Goal: Use online tool/utility: Utilize a website feature to perform a specific function

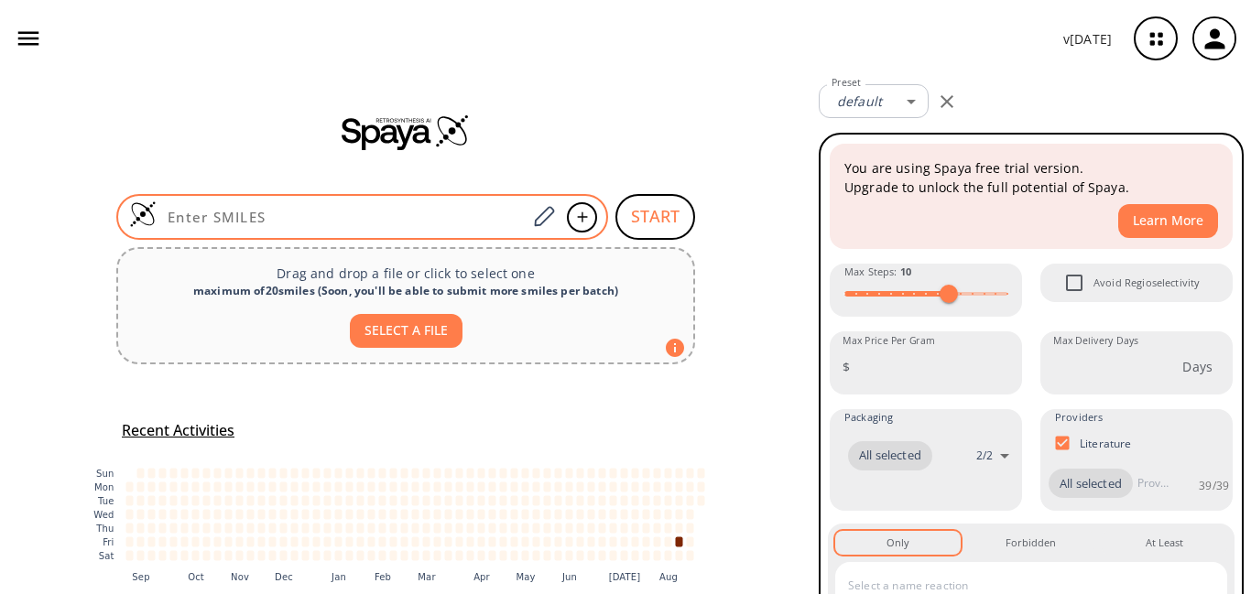
click at [257, 207] on div at bounding box center [362, 217] width 492 height 46
click at [258, 221] on input at bounding box center [342, 217] width 370 height 18
paste input "O=C(NNC(N)=N)C1=CC(/C=N/NC(N)=N)=CC=C1"
type input "O=C(NNC(N)=N)C1=CC(/C=N/NC(N)=N)=CC=C1"
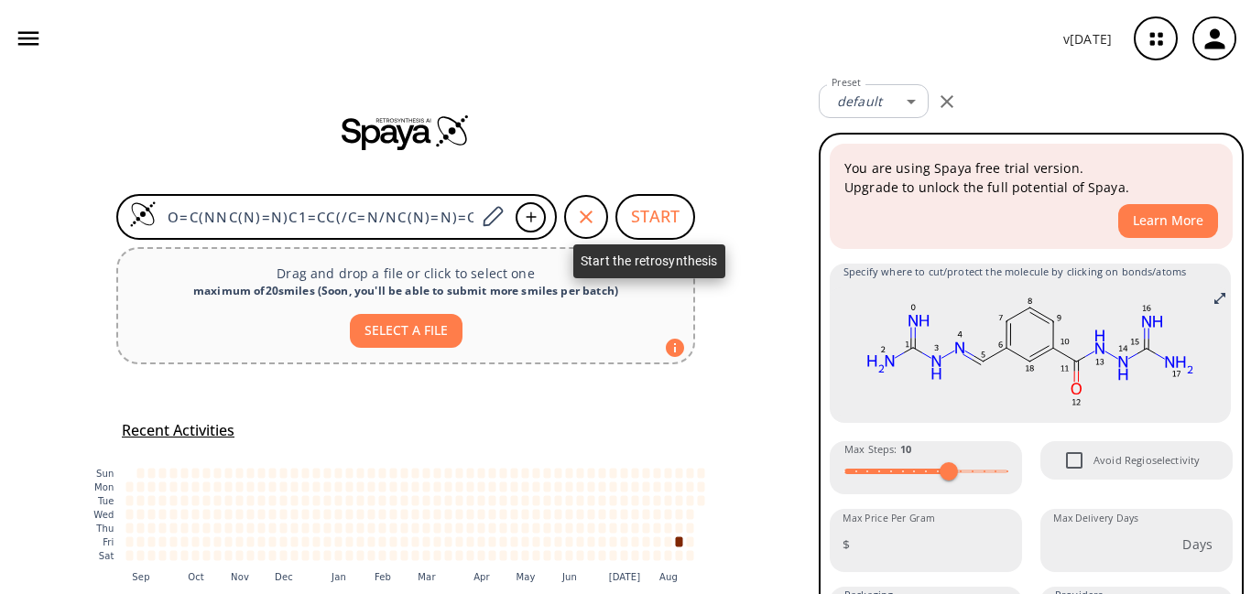
click at [638, 212] on button "START" at bounding box center [655, 217] width 80 height 46
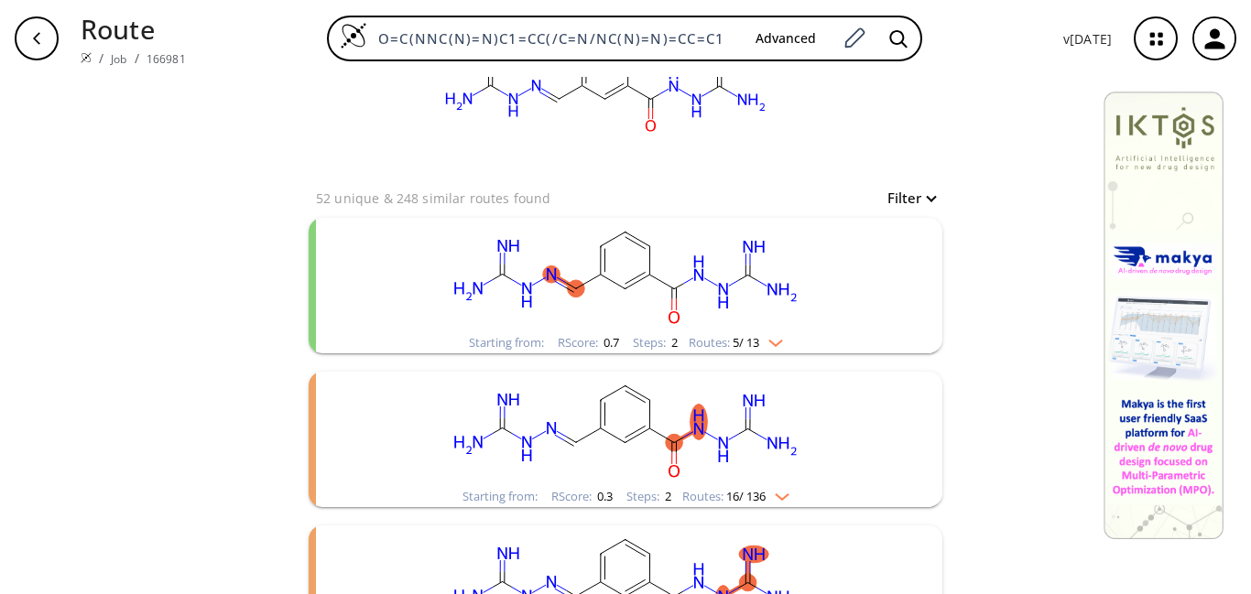
scroll to position [183, 0]
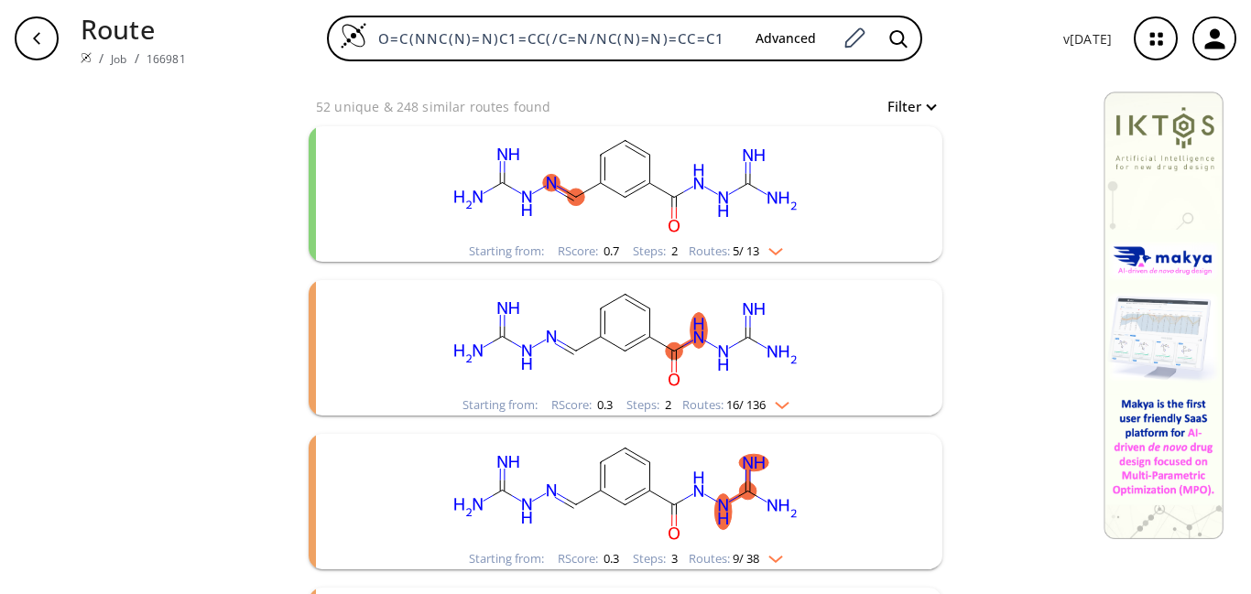
click at [663, 331] on rect "clusters" at bounding box center [625, 337] width 476 height 114
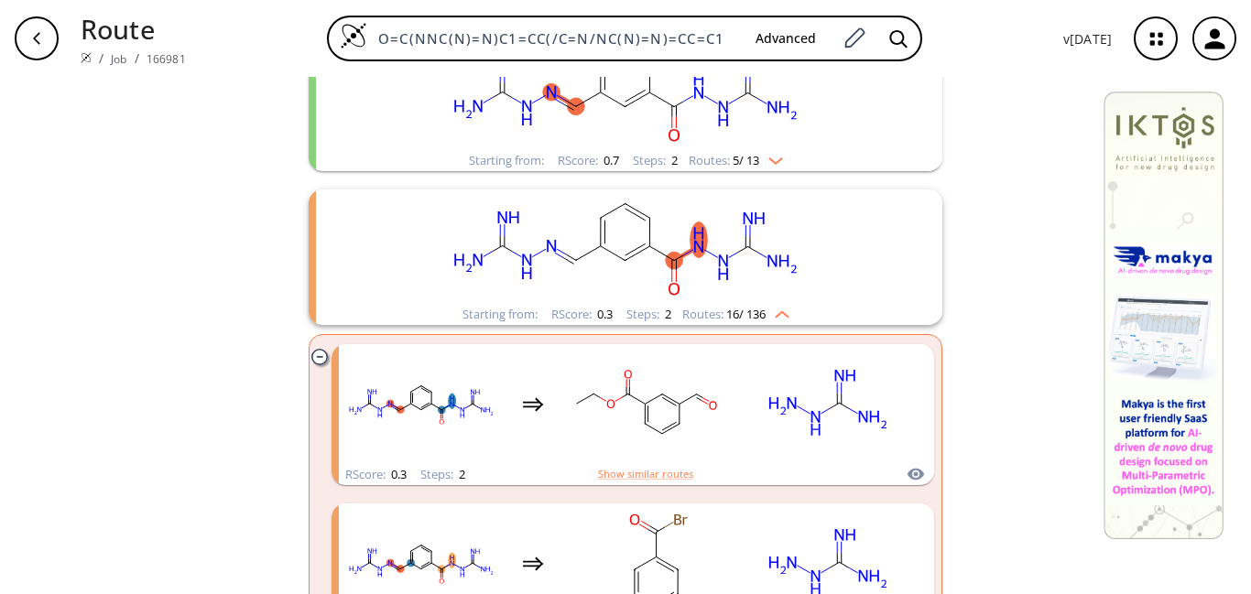
scroll to position [275, 0]
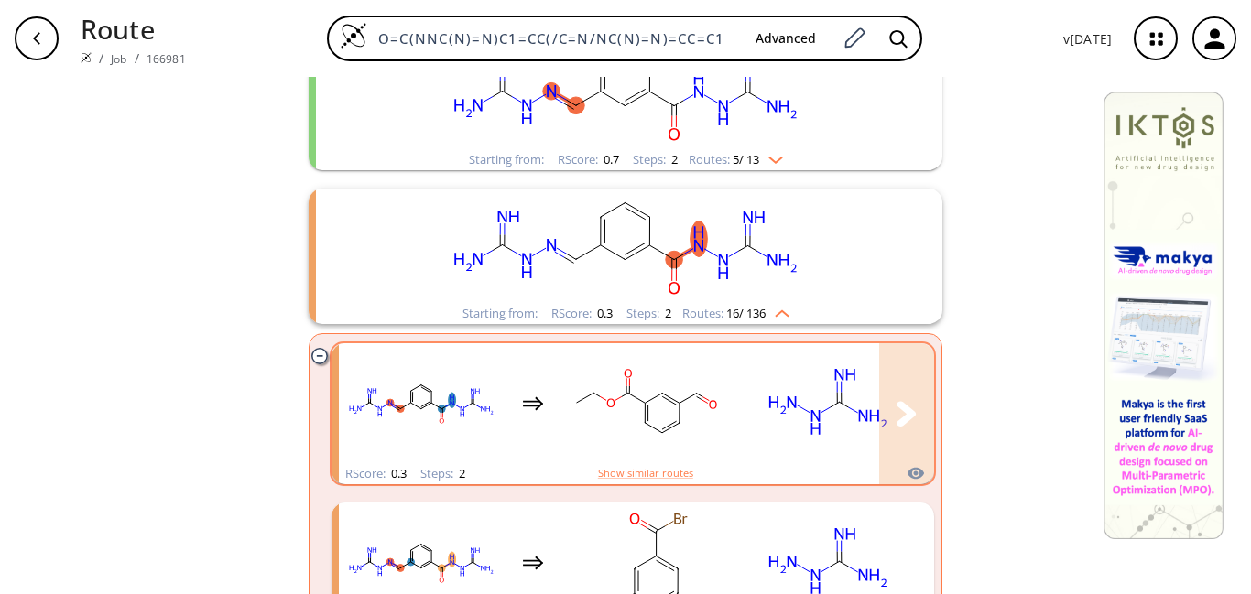
click at [702, 421] on rect "clusters" at bounding box center [644, 403] width 165 height 114
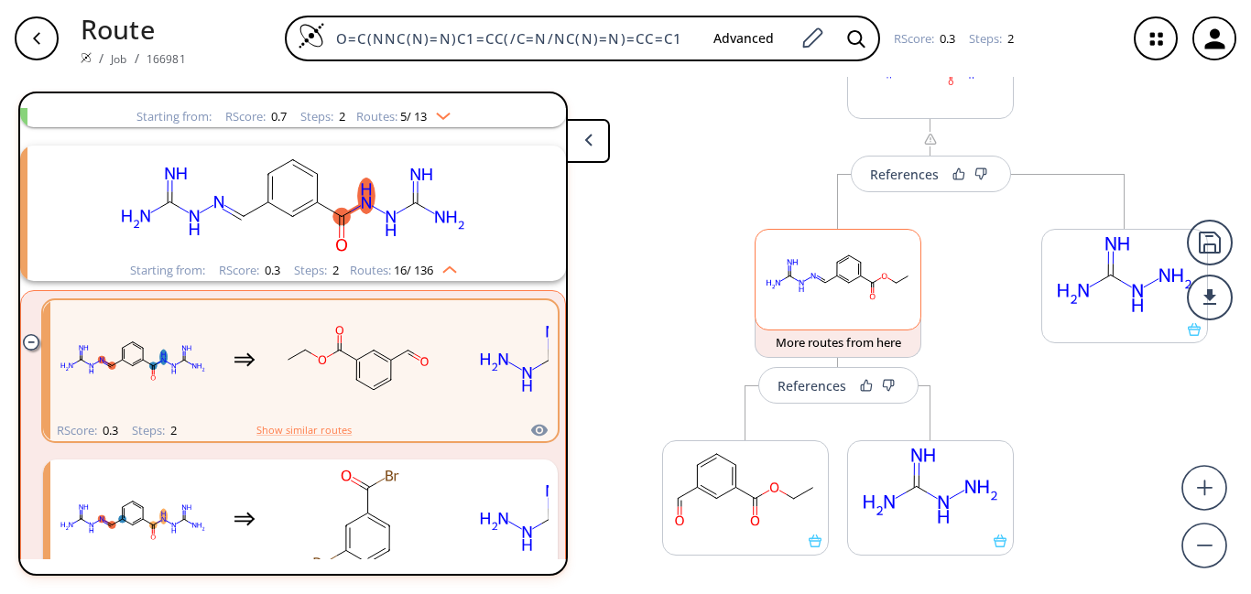
scroll to position [92, 0]
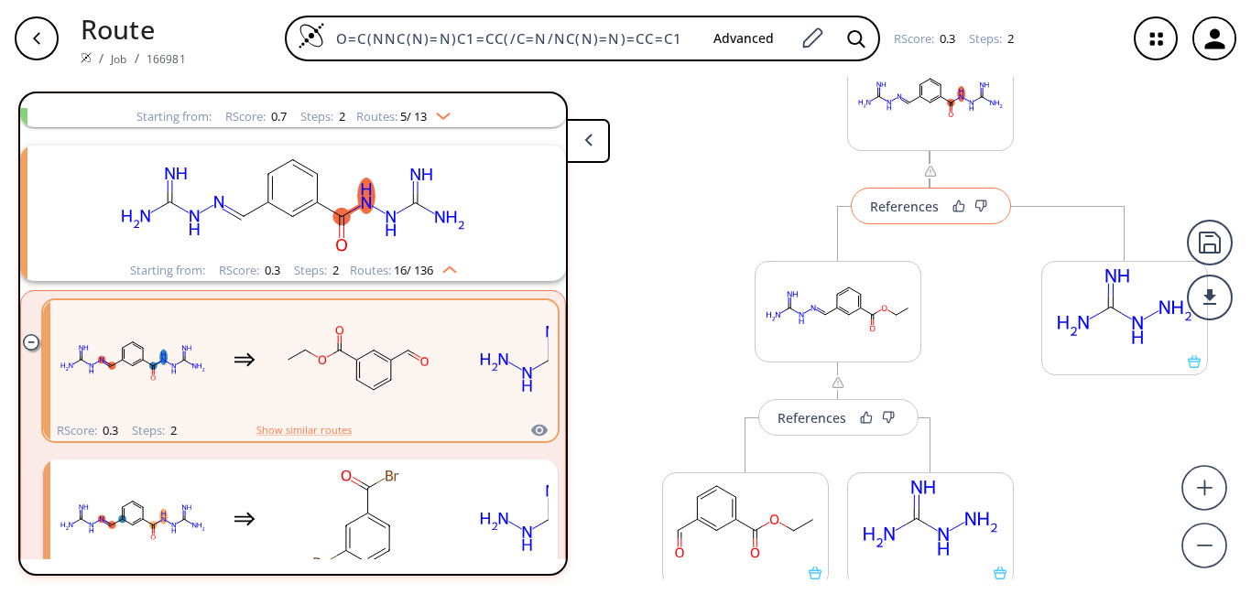
click at [885, 212] on div "References" at bounding box center [904, 207] width 69 height 12
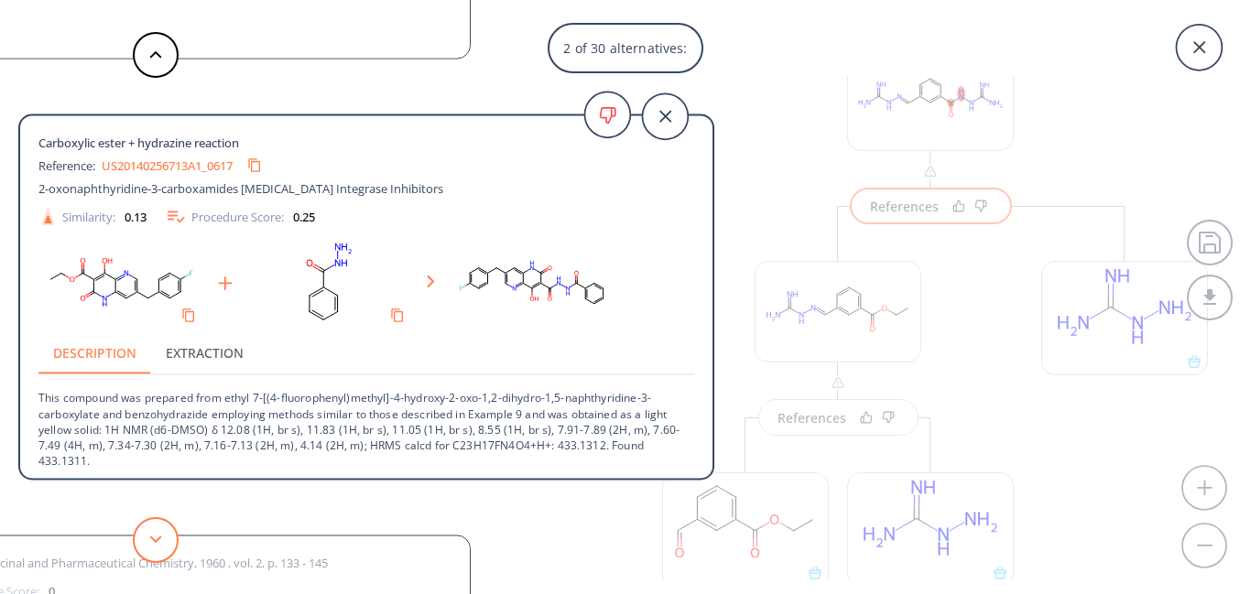
click at [166, 527] on button at bounding box center [156, 540] width 46 height 46
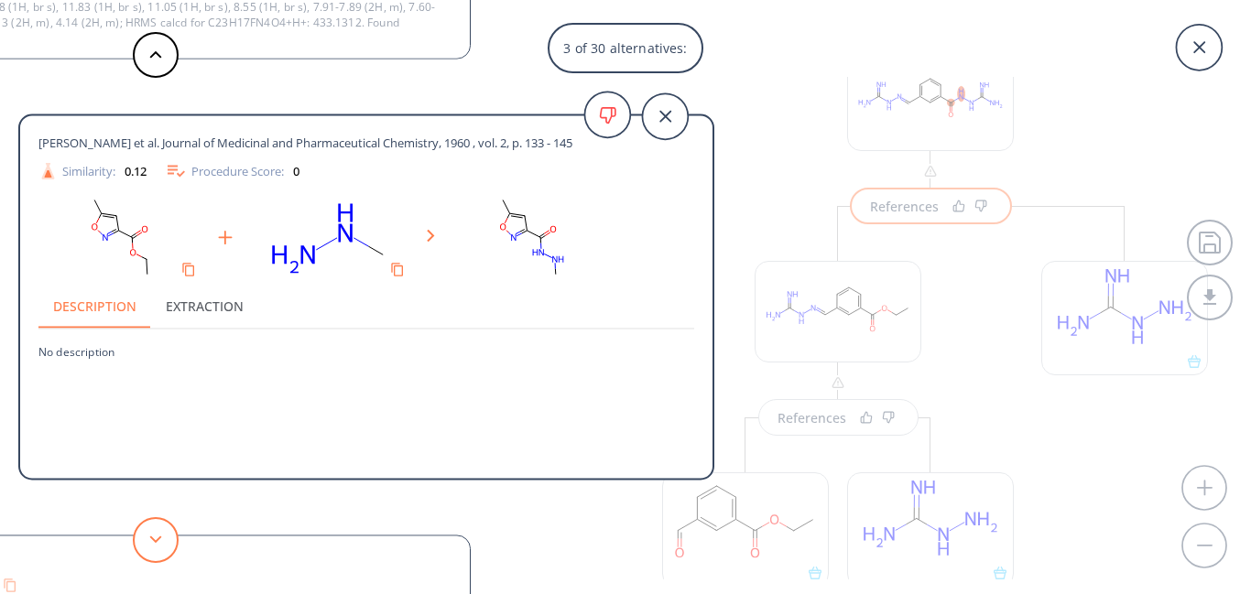
click at [166, 527] on button at bounding box center [156, 540] width 46 height 46
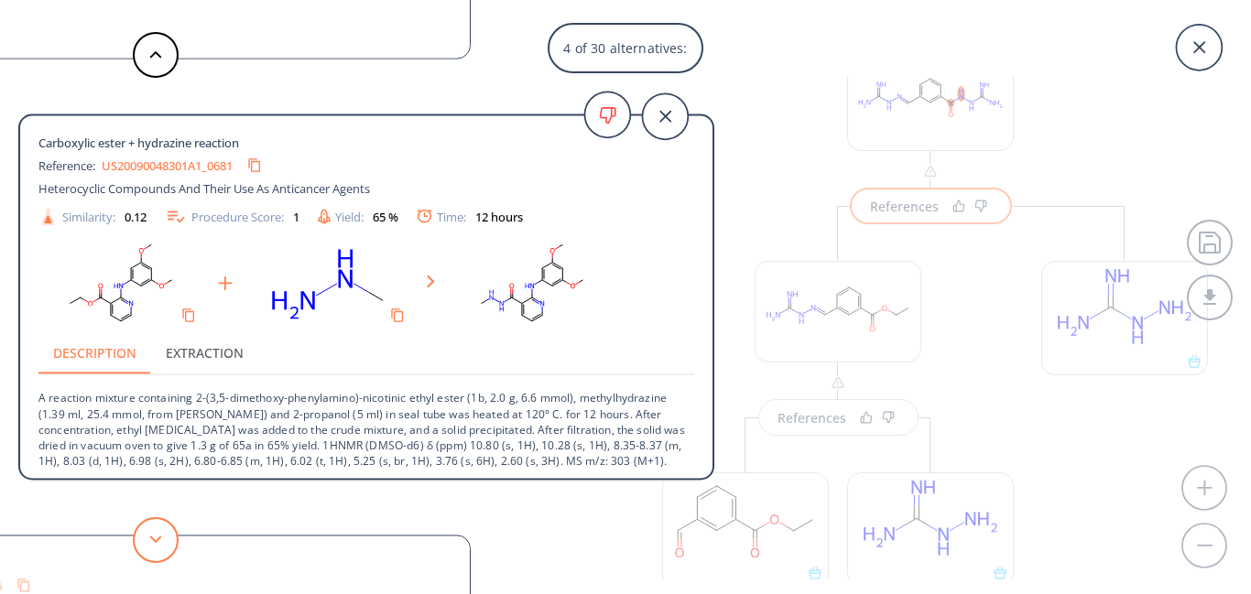
click at [153, 531] on button at bounding box center [156, 540] width 46 height 46
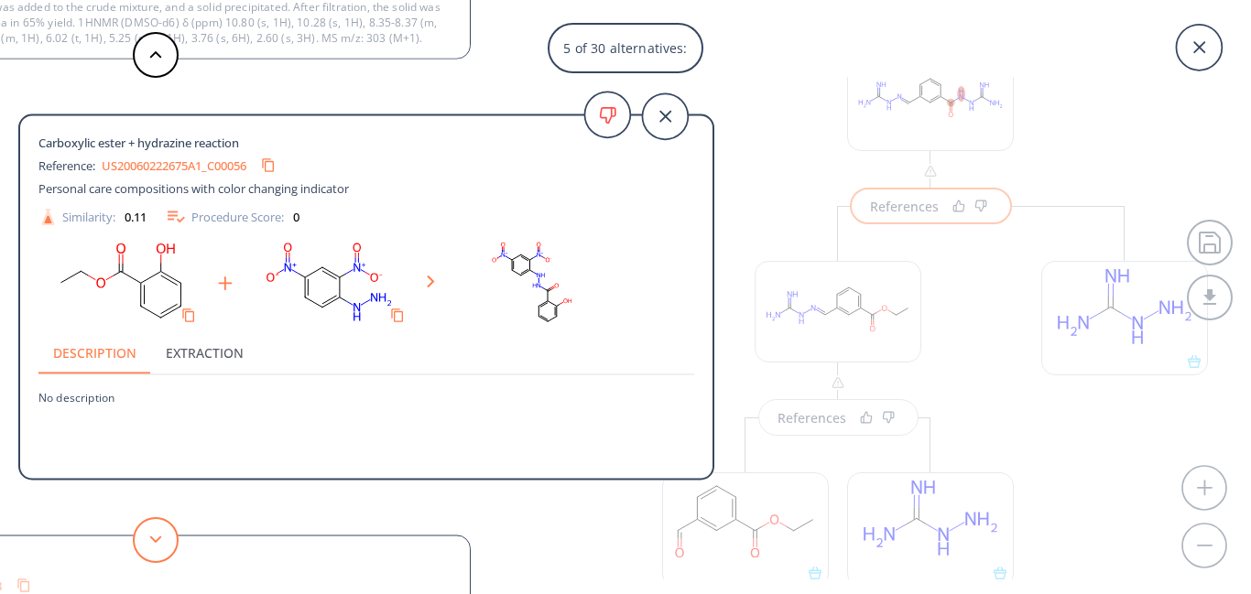
click at [153, 531] on button at bounding box center [156, 540] width 46 height 46
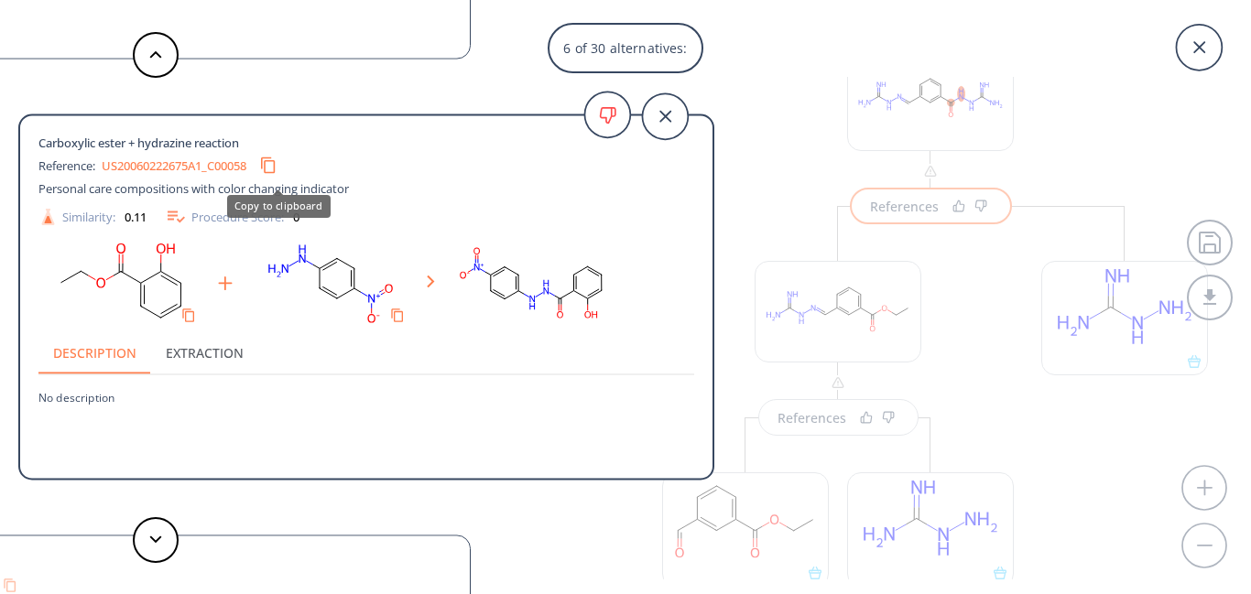
click at [277, 167] on icon "Copy to clipboard" at bounding box center [267, 165] width 17 height 17
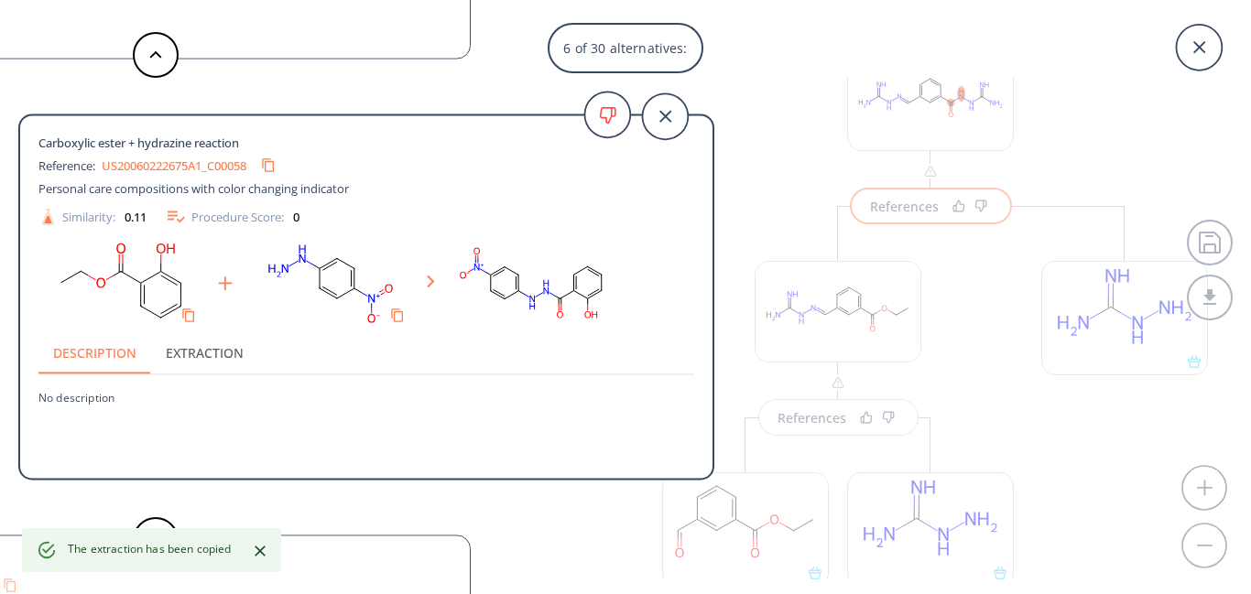
click at [232, 159] on link "US20060222675A1_C00058" at bounding box center [174, 165] width 145 height 12
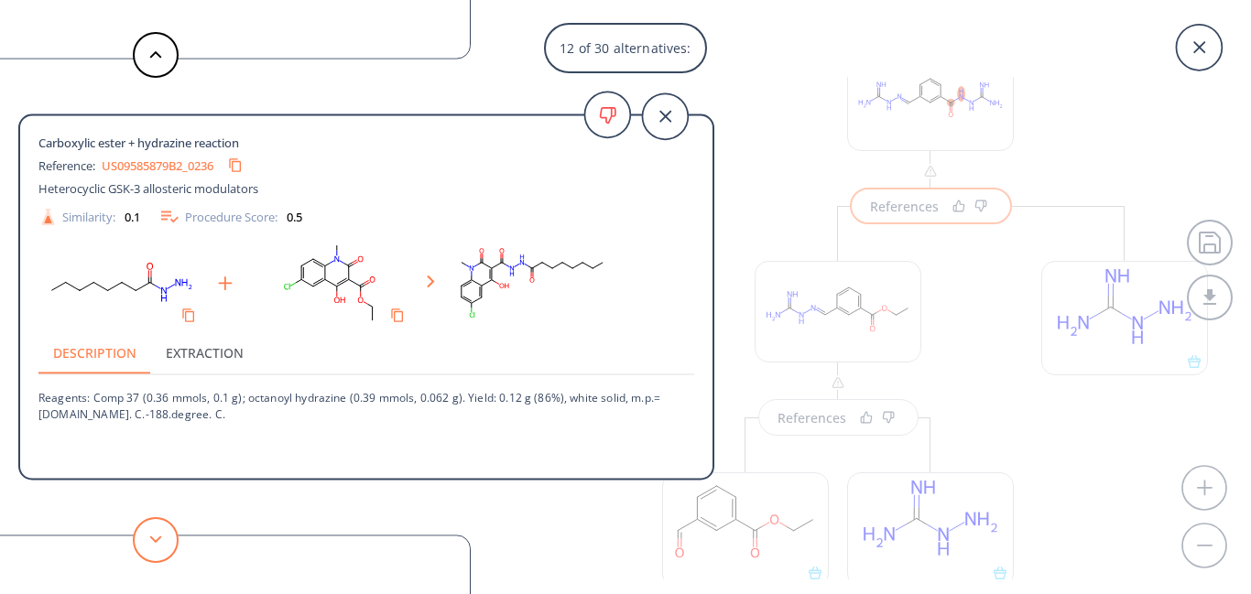
click at [167, 543] on button at bounding box center [156, 540] width 46 height 46
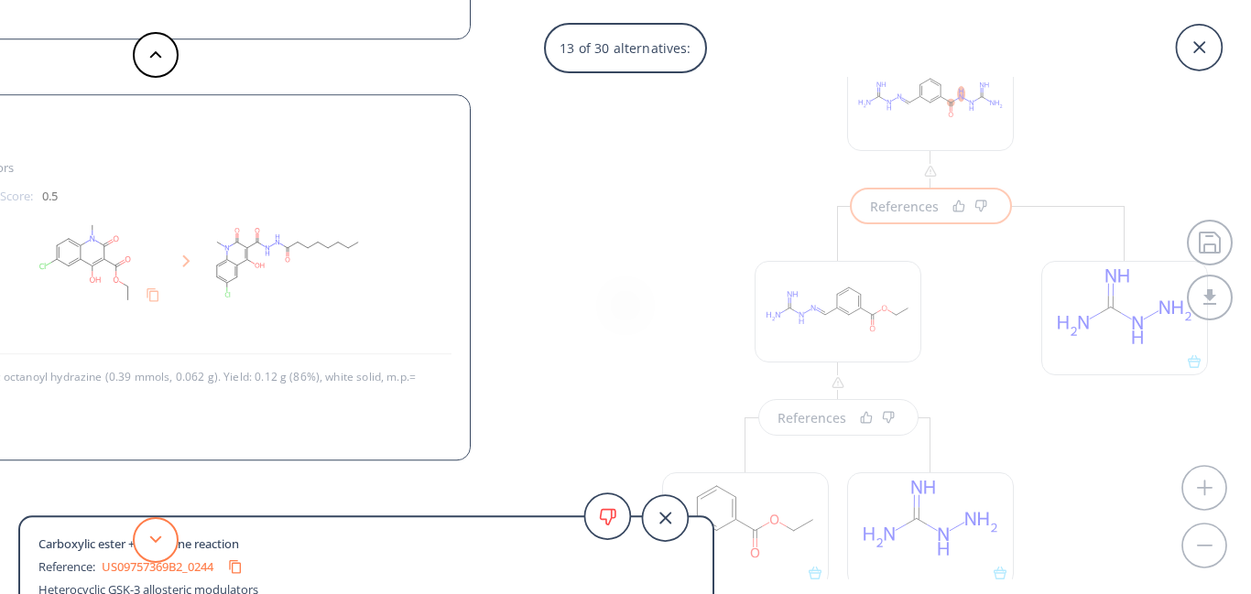
click at [167, 543] on button at bounding box center [156, 540] width 46 height 46
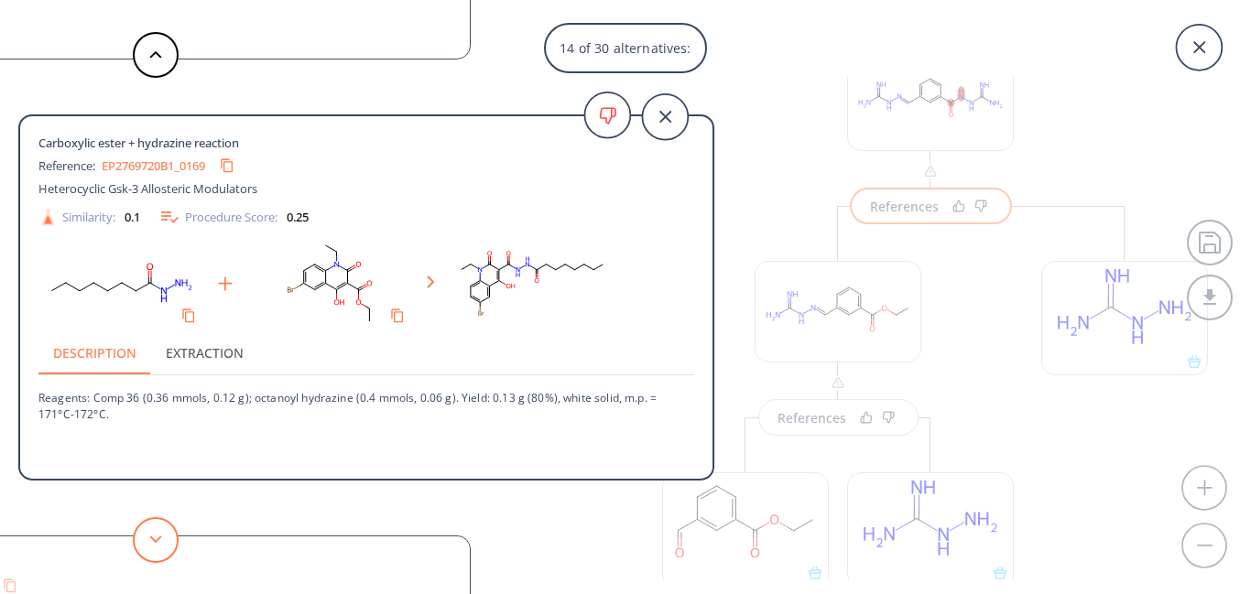
click at [167, 543] on button at bounding box center [156, 540] width 46 height 46
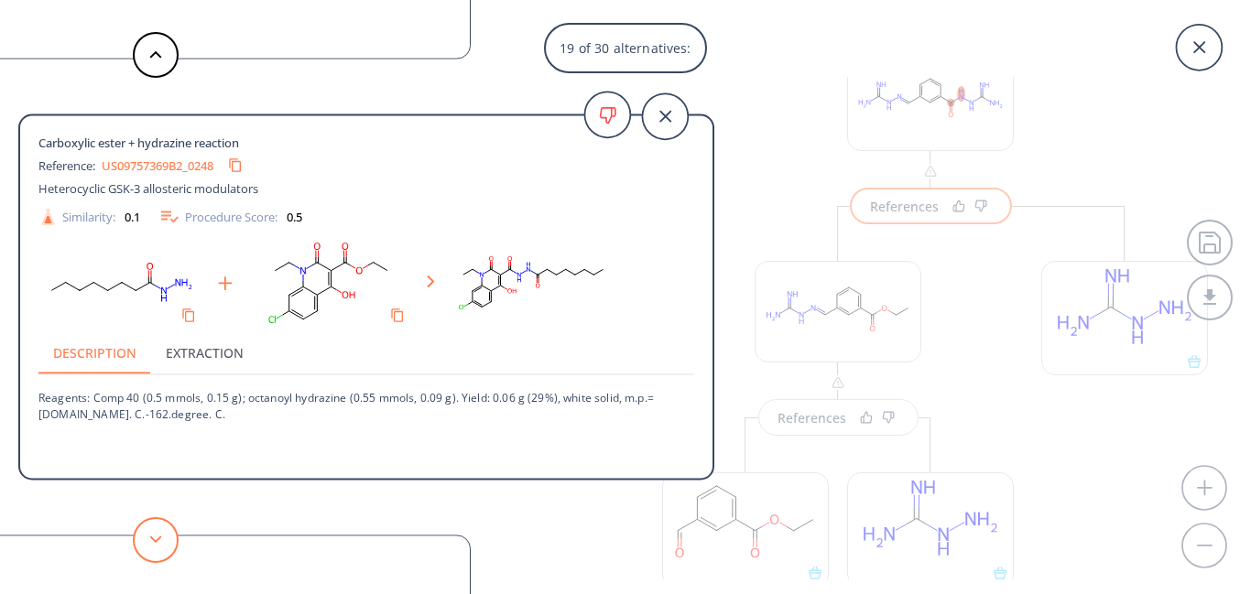
click at [167, 543] on button at bounding box center [156, 540] width 46 height 46
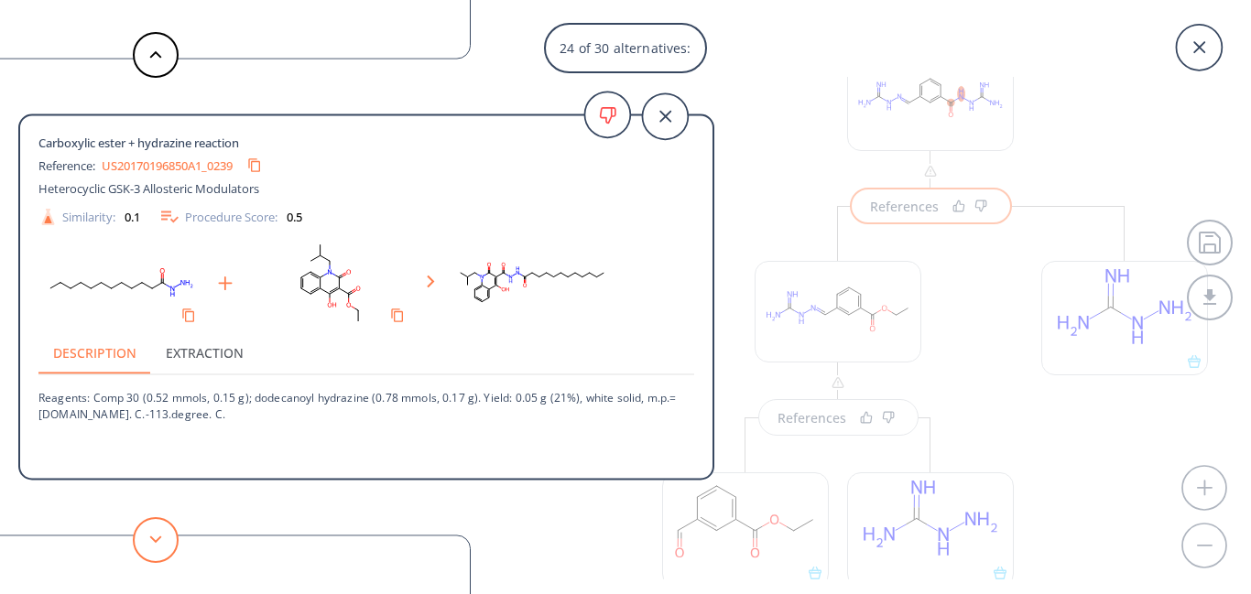
click at [167, 543] on button at bounding box center [156, 540] width 46 height 46
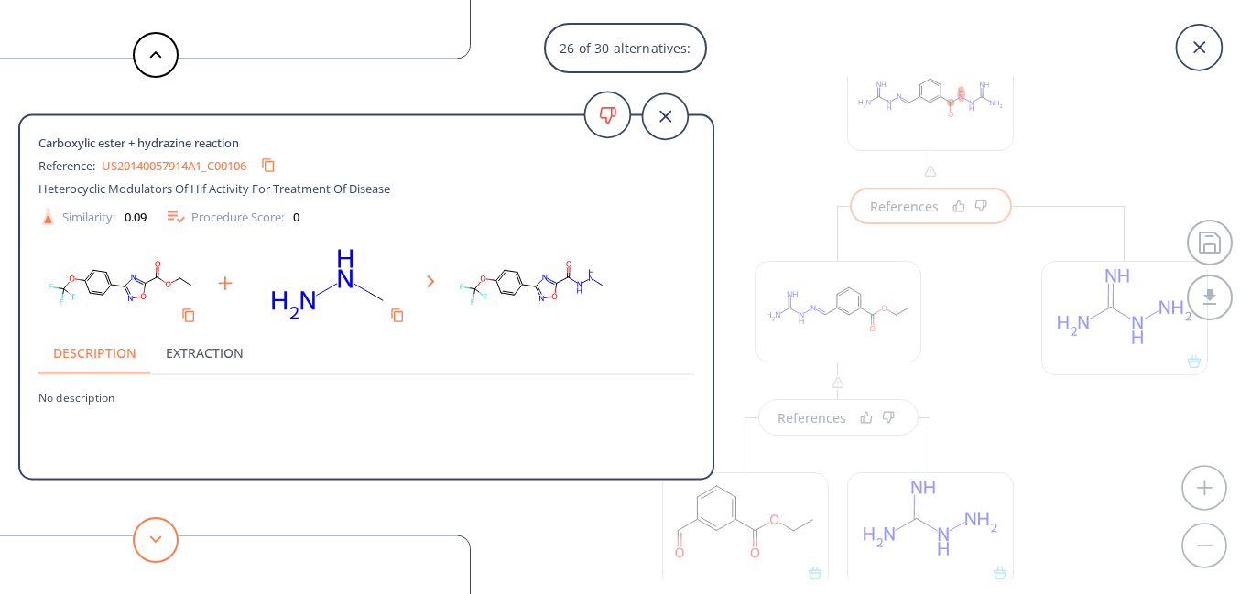
click at [167, 543] on button at bounding box center [156, 540] width 46 height 46
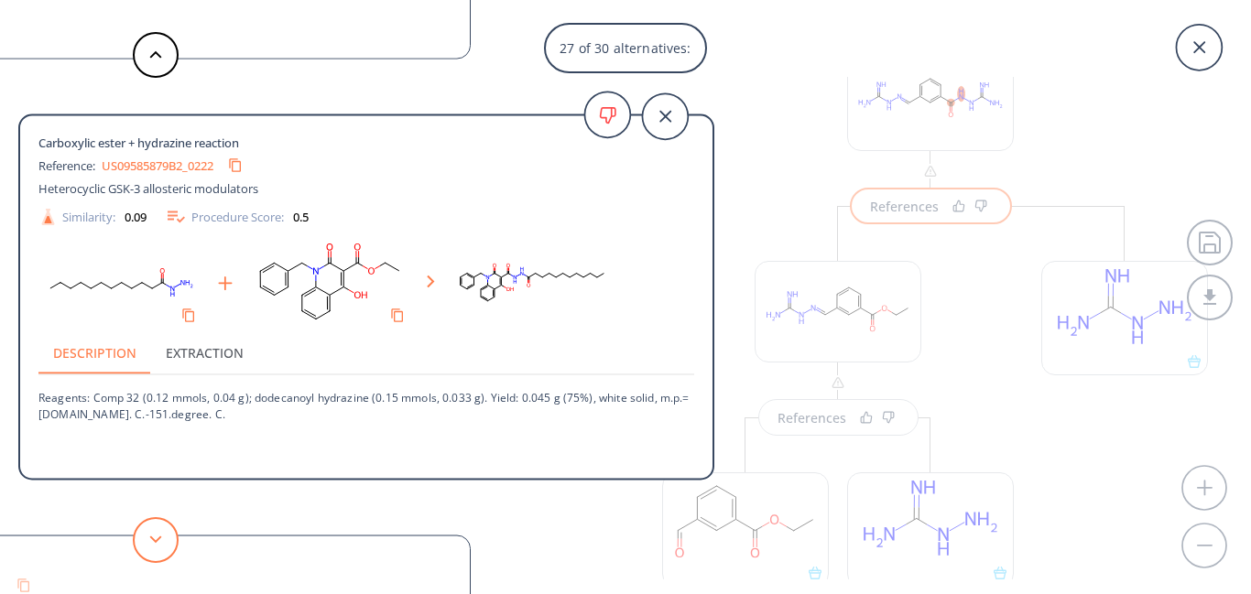
click at [167, 543] on button at bounding box center [156, 540] width 46 height 46
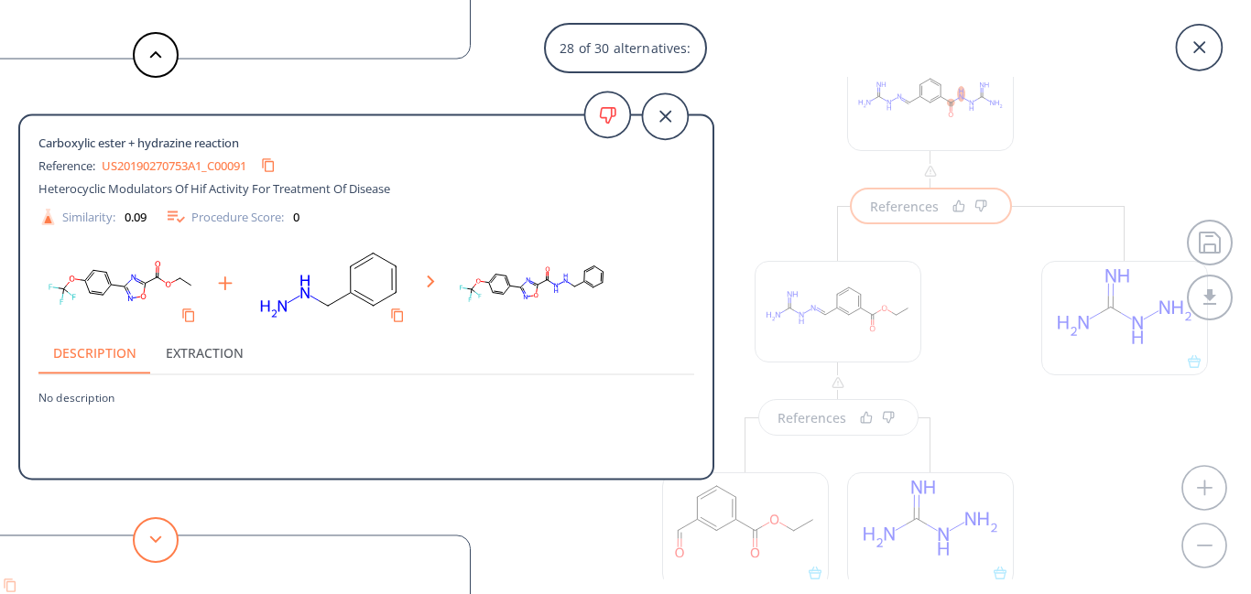
click at [167, 543] on button at bounding box center [156, 540] width 46 height 46
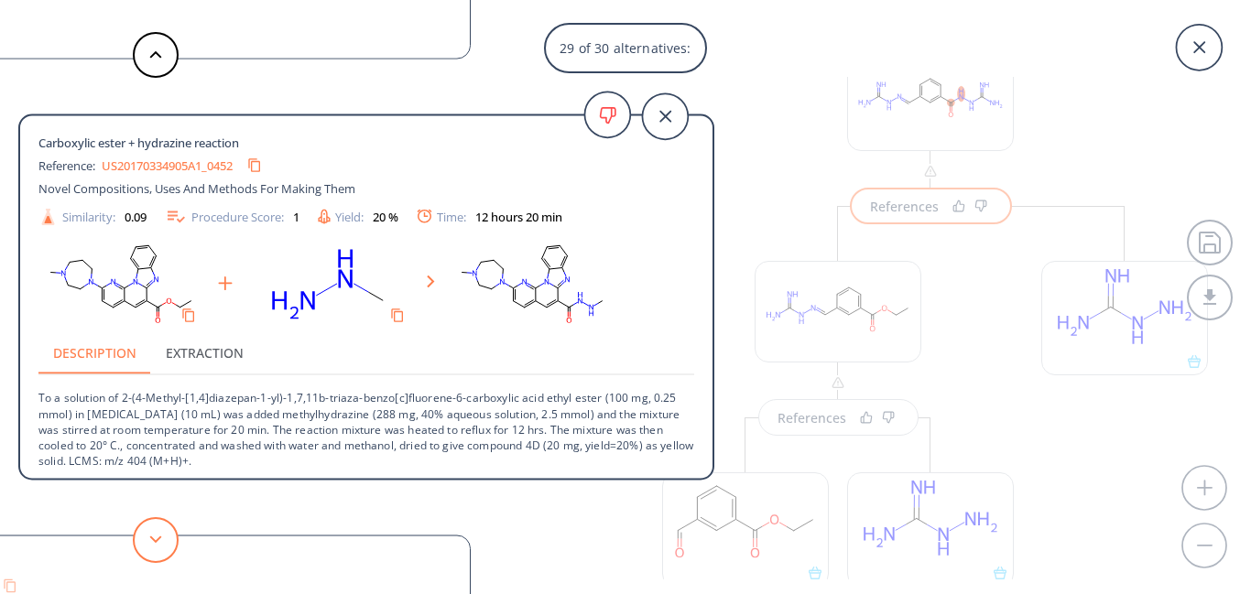
click at [167, 543] on button at bounding box center [156, 540] width 46 height 46
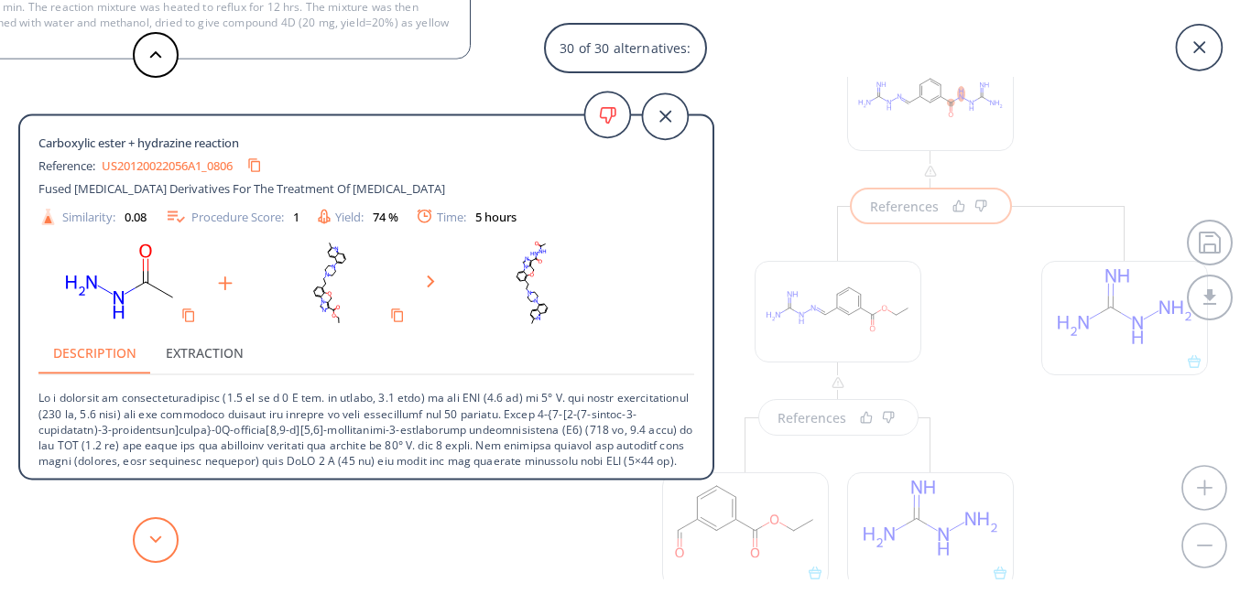
click at [167, 543] on button at bounding box center [156, 540] width 46 height 46
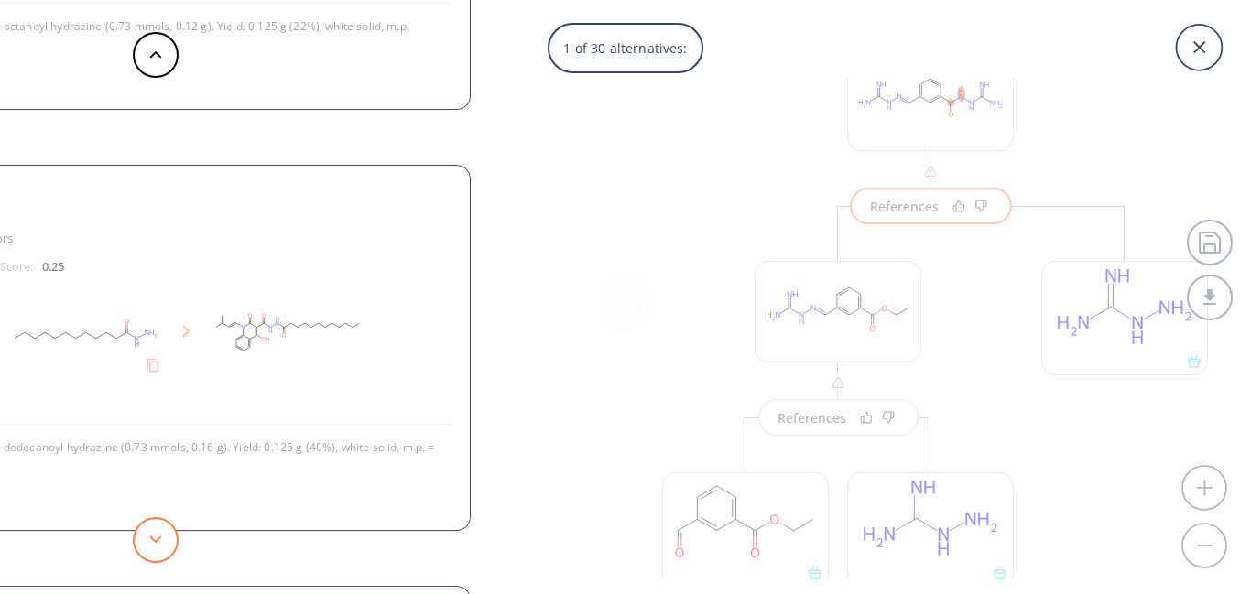
click at [167, 543] on button at bounding box center [156, 540] width 46 height 46
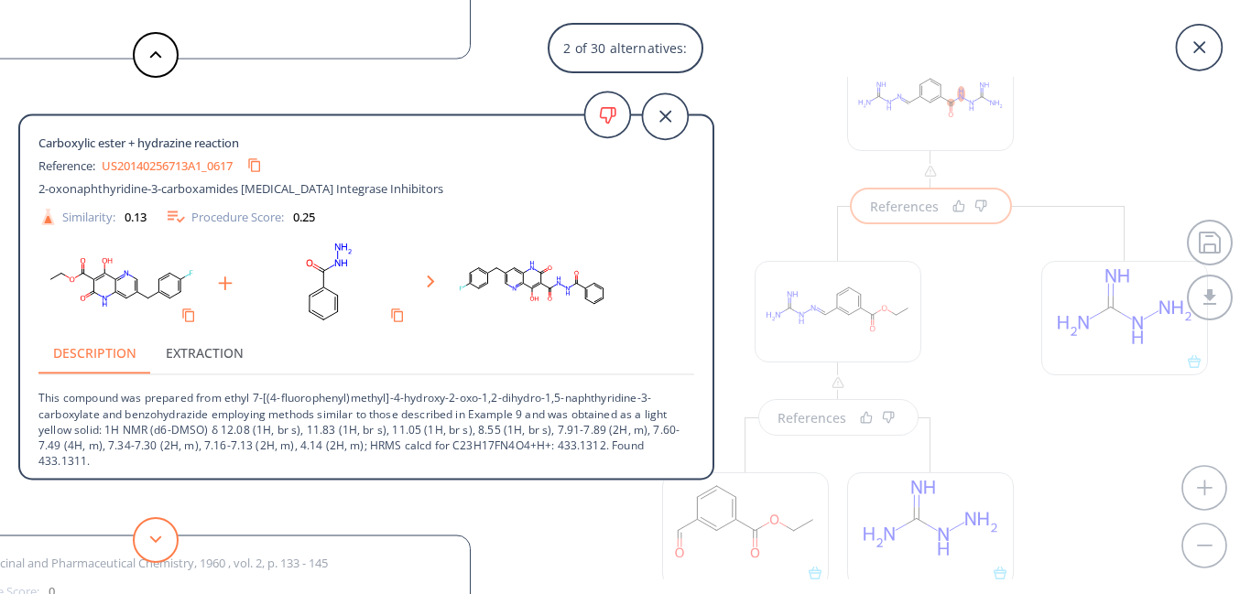
click at [154, 540] on polygon at bounding box center [156, 539] width 12 height 7
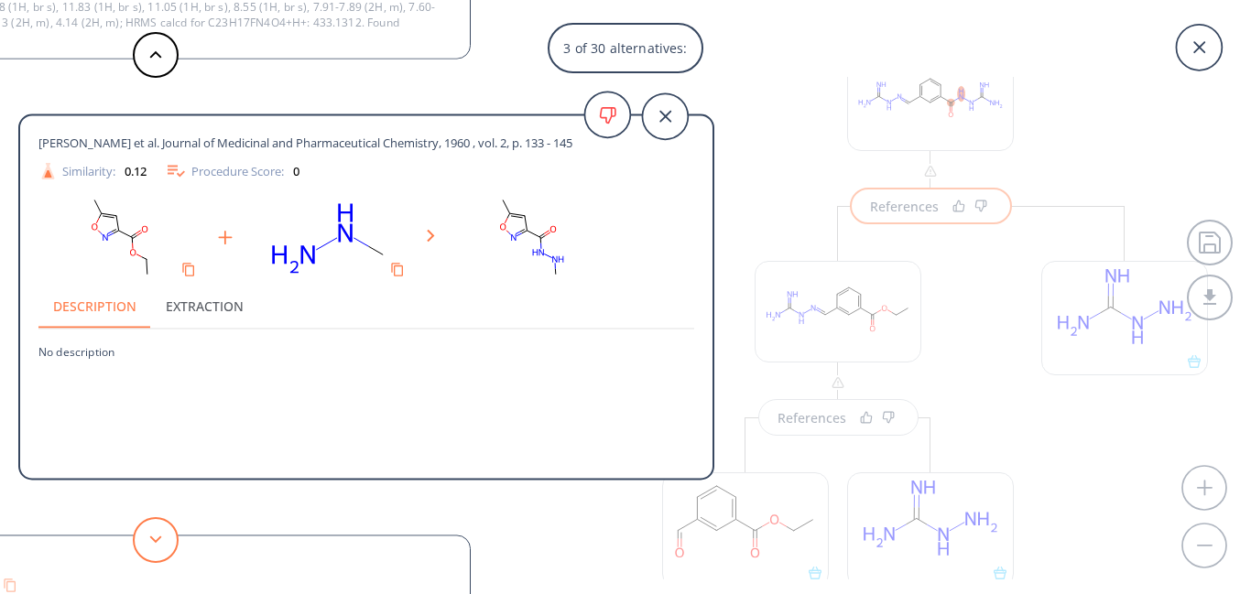
click at [154, 540] on polygon at bounding box center [156, 539] width 12 height 7
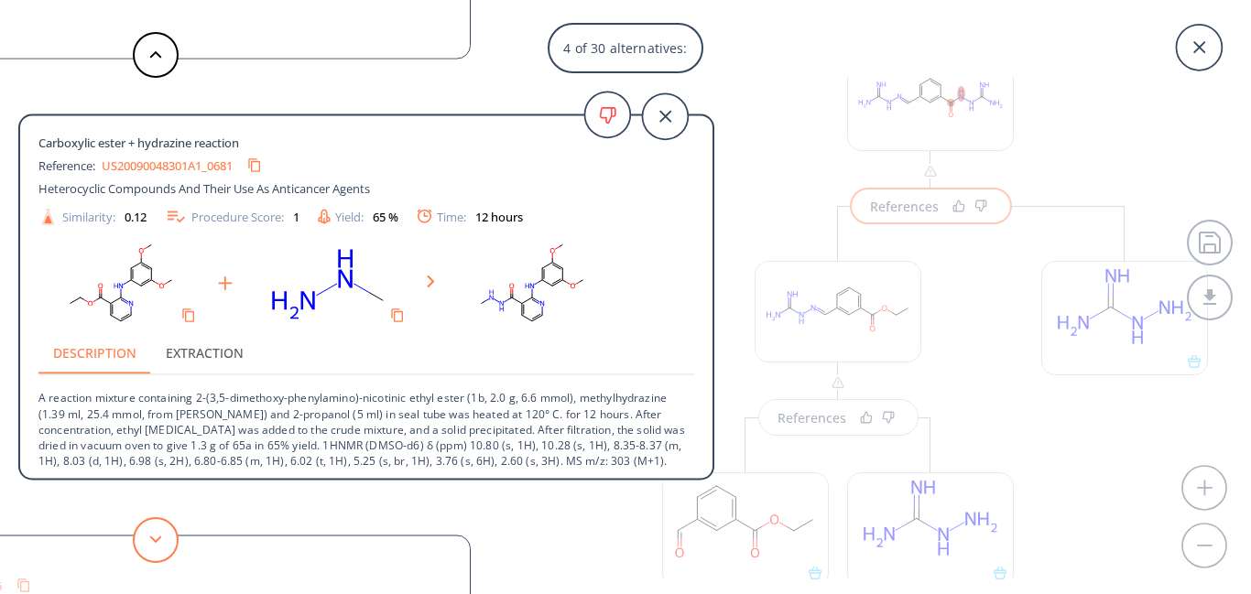
click at [154, 540] on polygon at bounding box center [156, 539] width 12 height 7
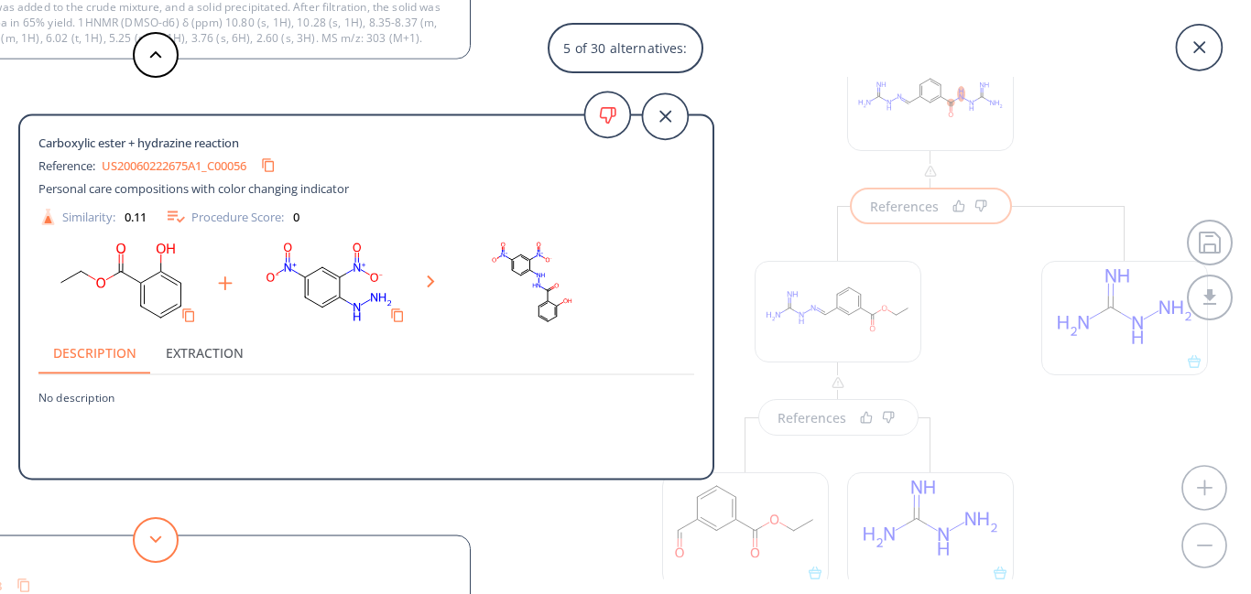
click at [154, 540] on polygon at bounding box center [156, 539] width 12 height 7
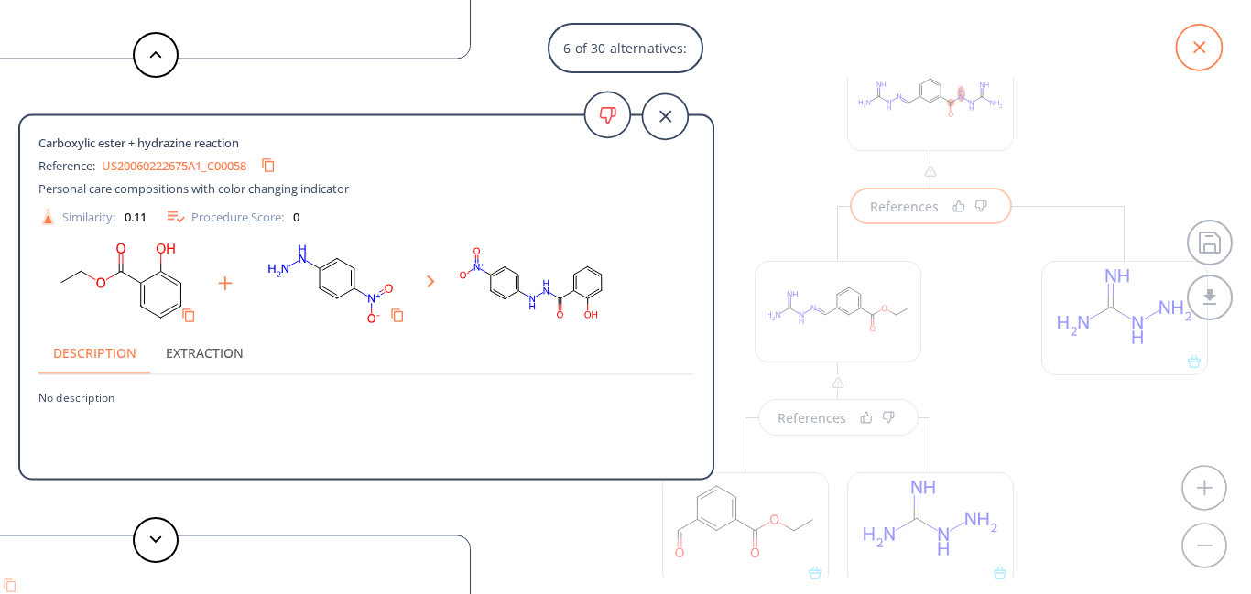
click at [1201, 54] on icon at bounding box center [1199, 48] width 46 height 46
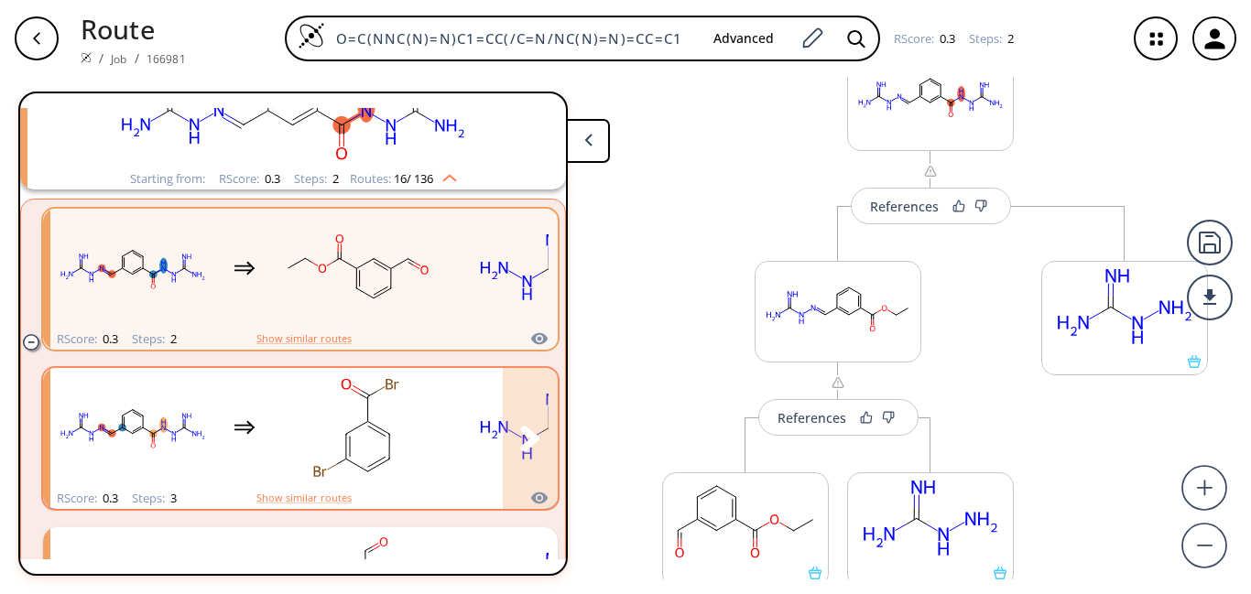
scroll to position [379, 0]
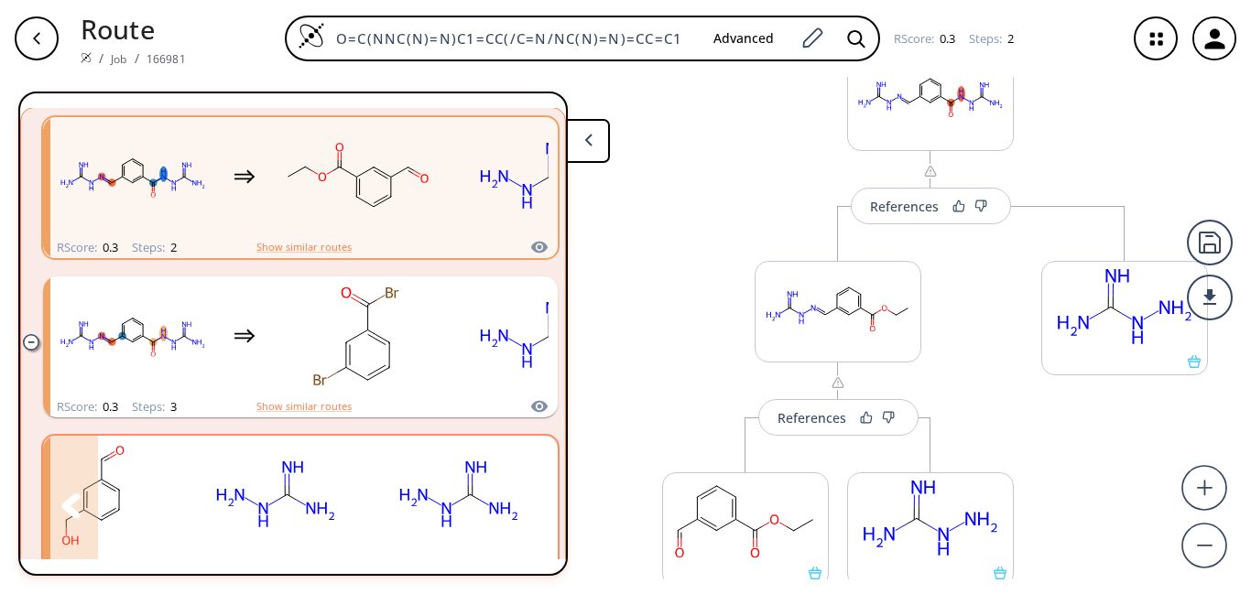
click at [468, 462] on icon "clusters" at bounding box center [470, 467] width 9 height 12
click at [532, 499] on button "clusters" at bounding box center [530, 506] width 55 height 141
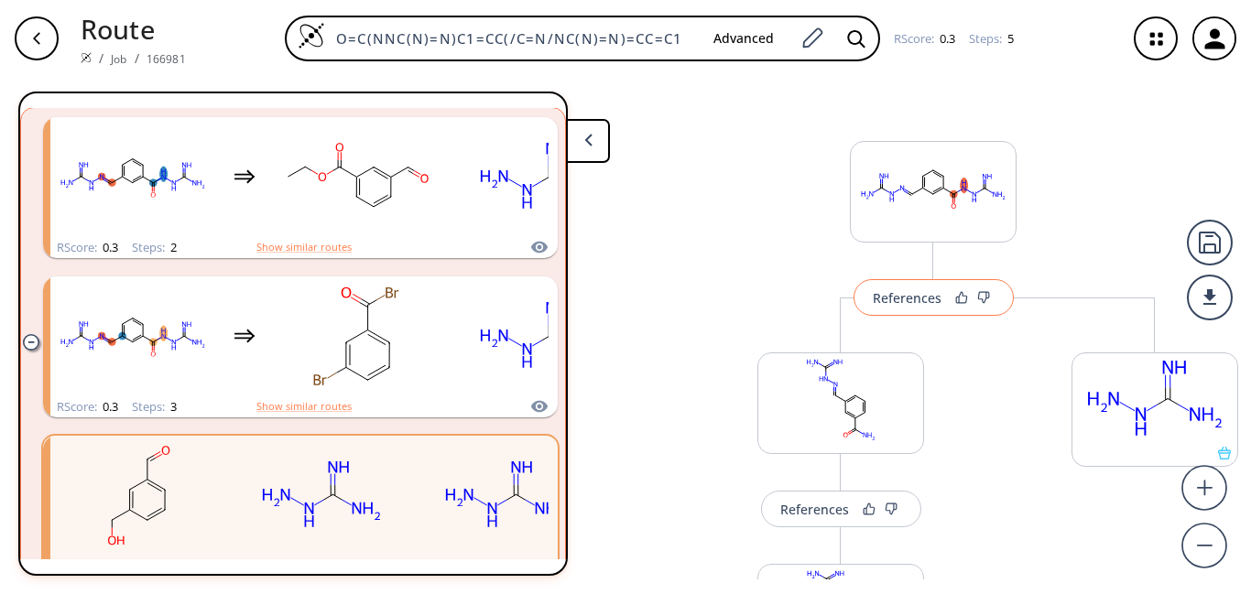
click at [899, 308] on button "References" at bounding box center [933, 297] width 160 height 37
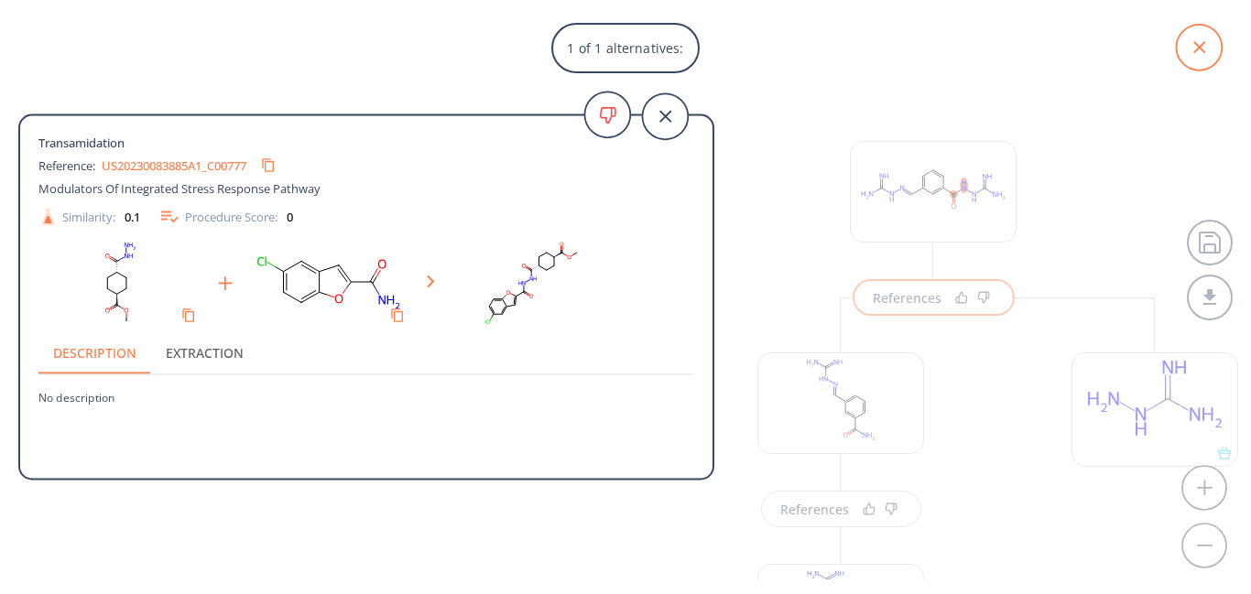
click at [1210, 50] on icon at bounding box center [1199, 48] width 46 height 46
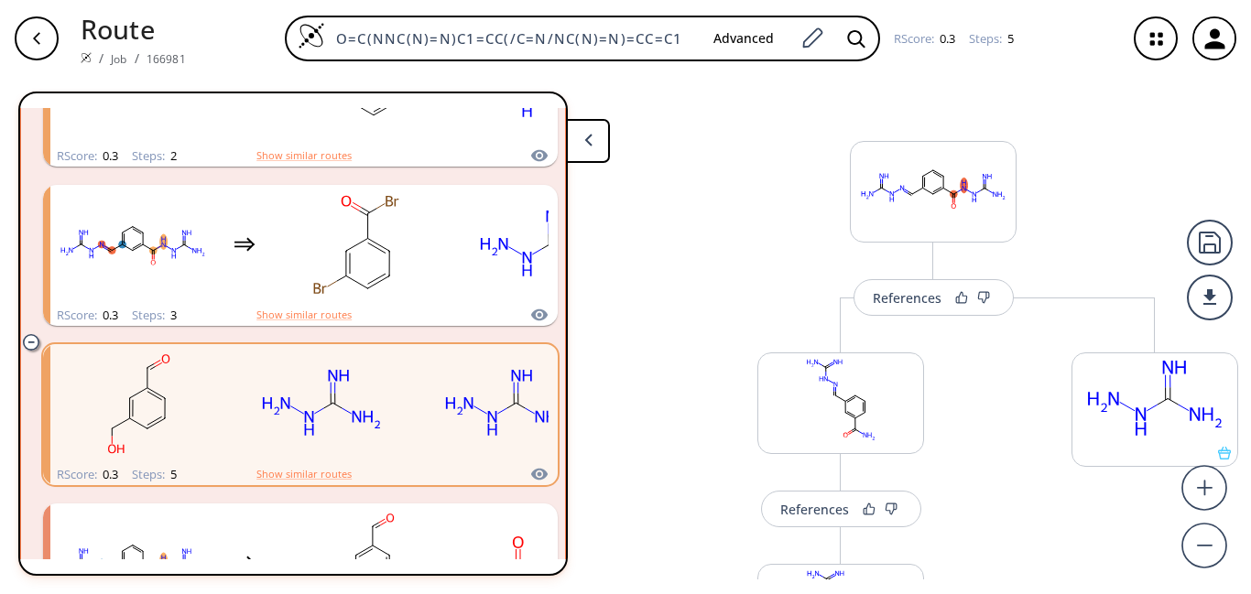
scroll to position [745, 0]
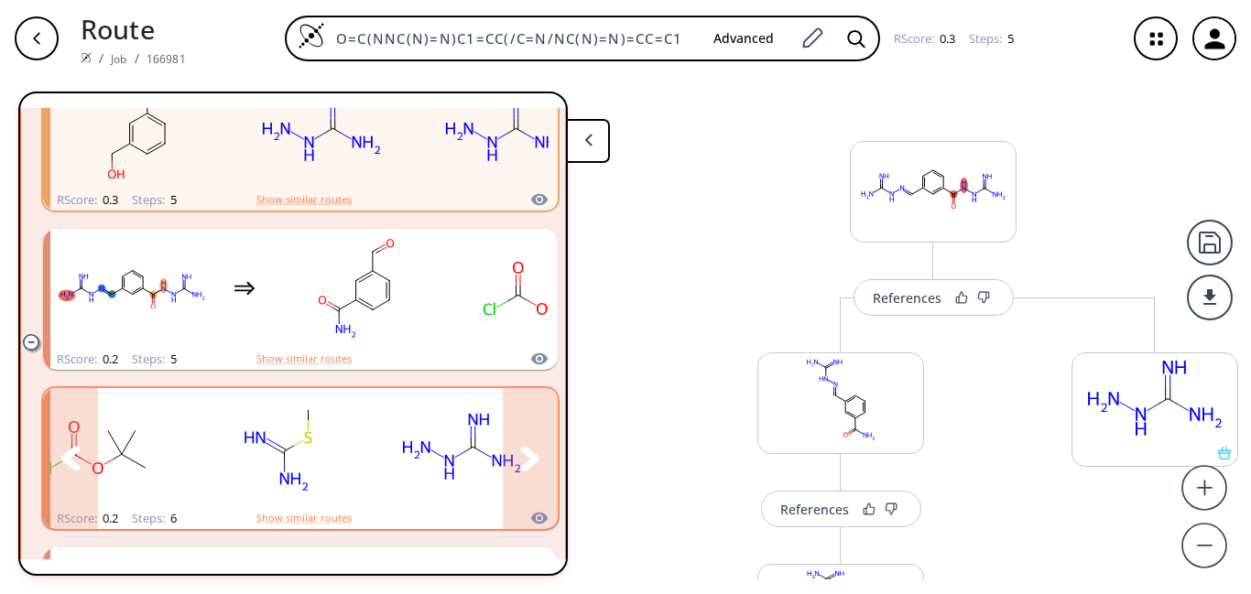
click at [403, 463] on rect "clusters" at bounding box center [461, 448] width 165 height 114
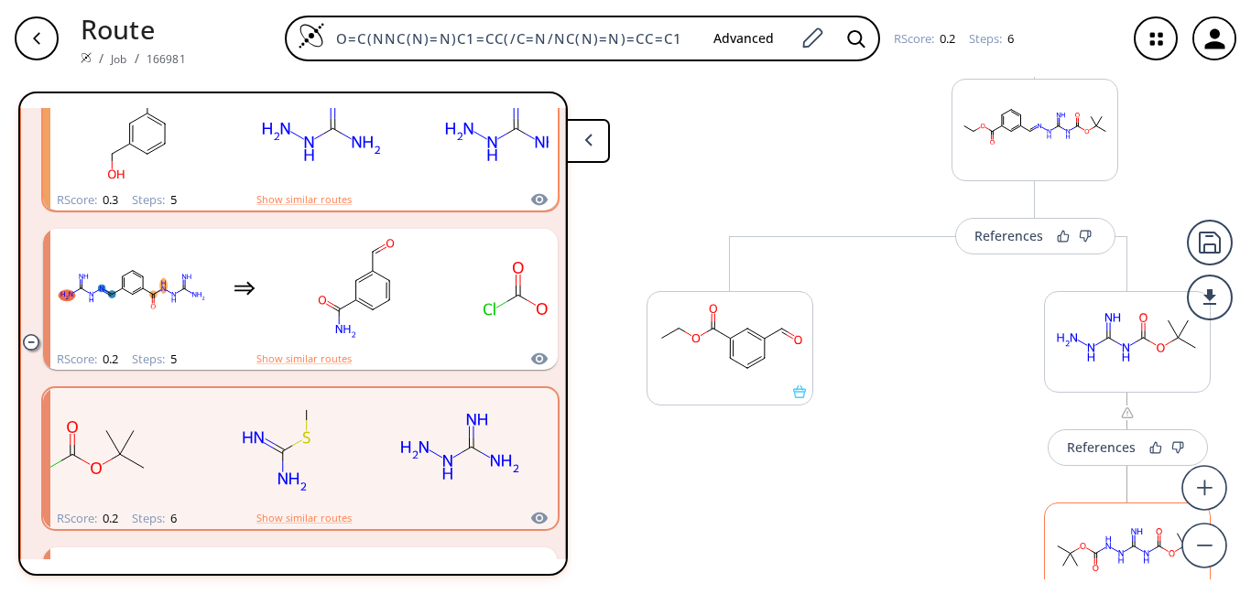
scroll to position [458, 0]
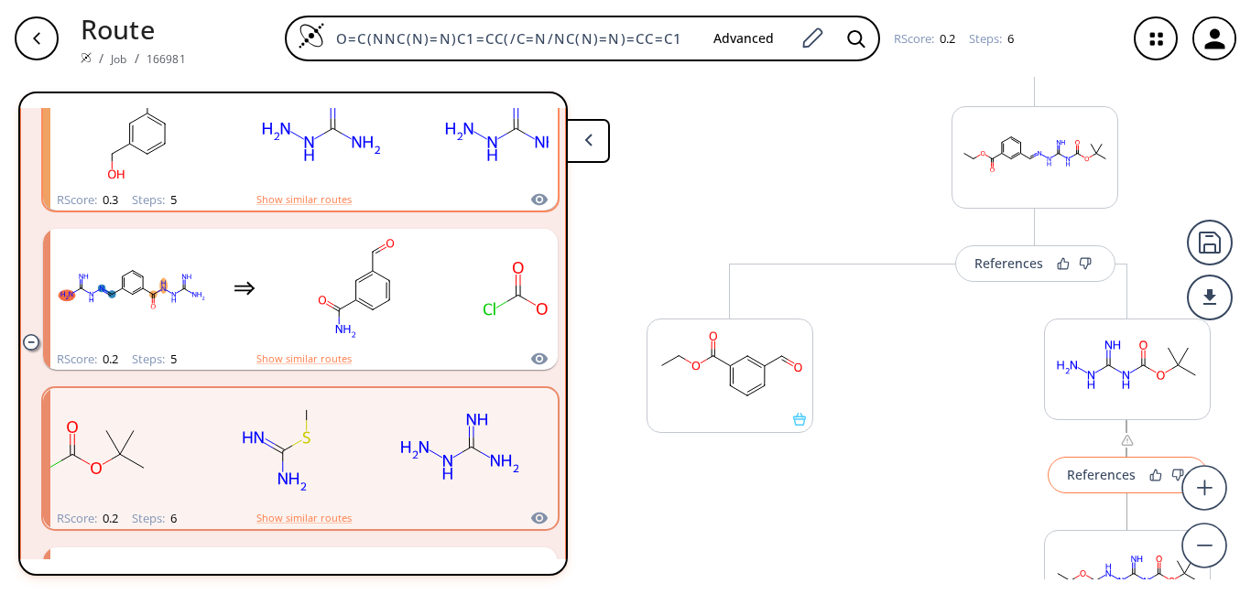
click at [1082, 472] on div "References" at bounding box center [1101, 475] width 69 height 12
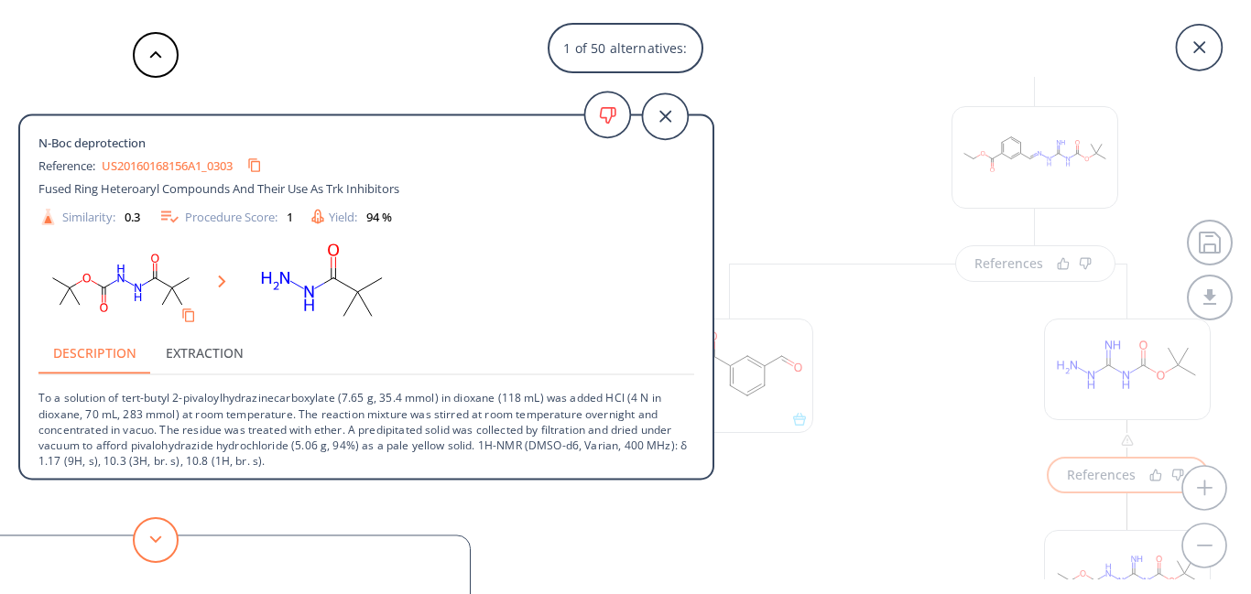
click at [152, 540] on icon at bounding box center [155, 540] width 13 height 8
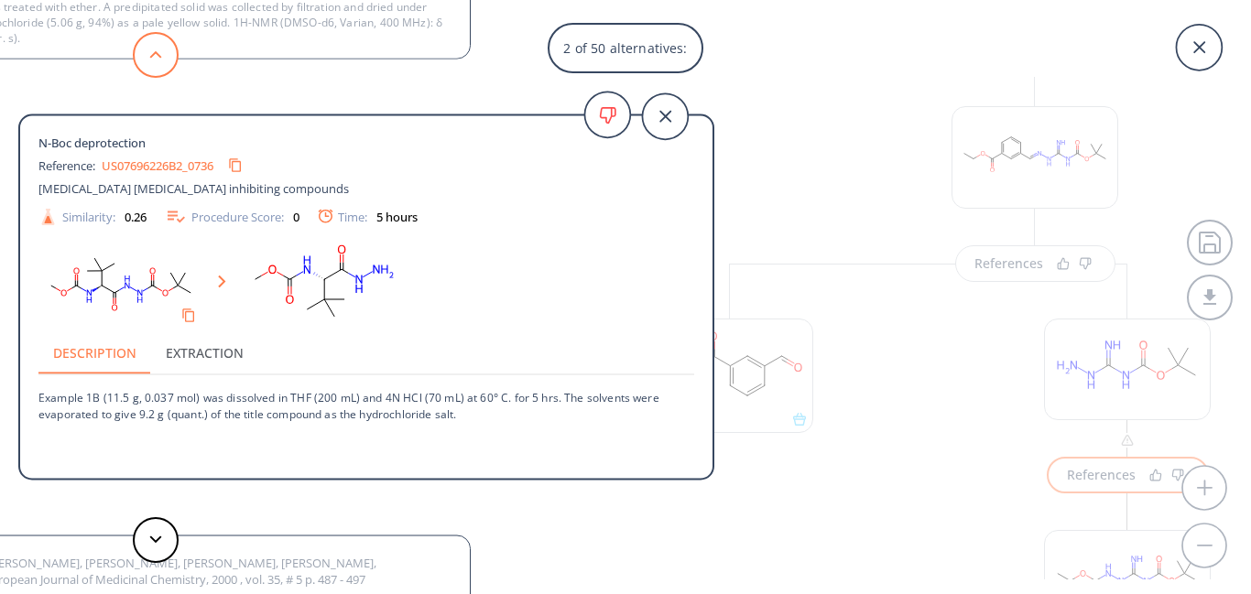
click at [157, 49] on button at bounding box center [156, 55] width 46 height 46
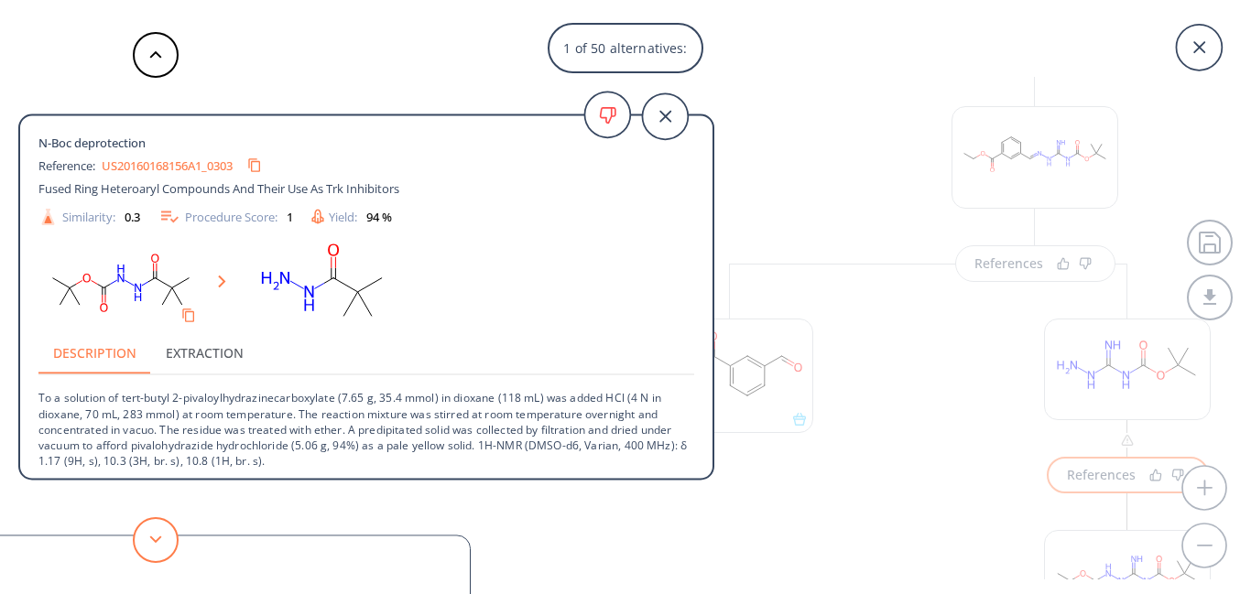
click at [157, 531] on button at bounding box center [156, 540] width 46 height 46
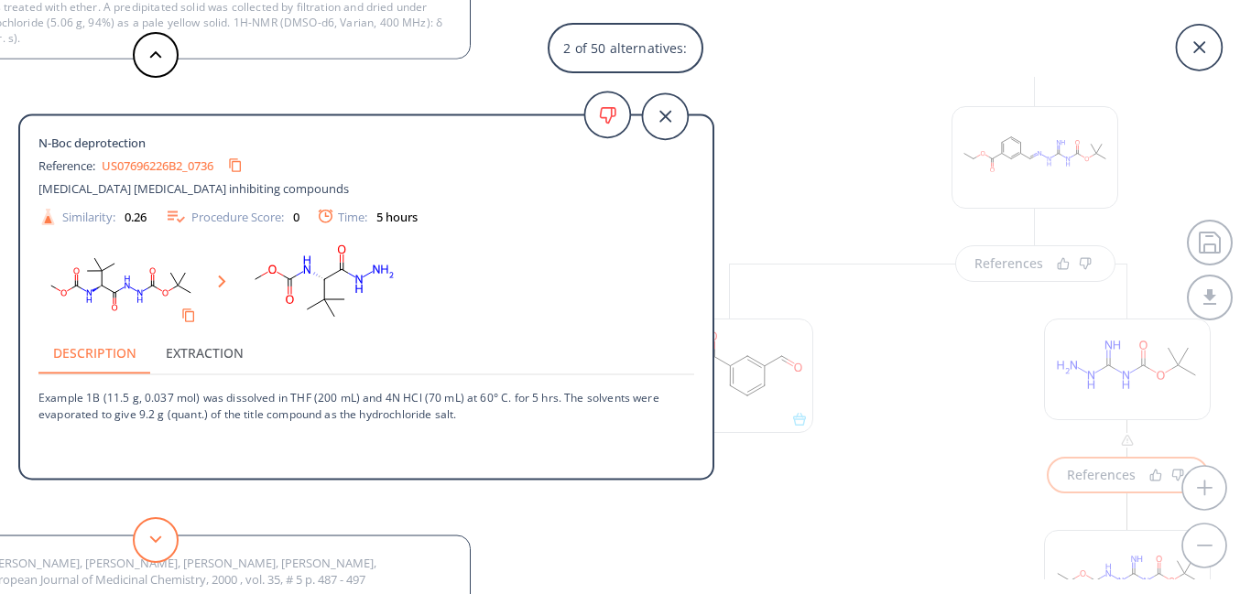
click at [157, 532] on button at bounding box center [156, 540] width 46 height 46
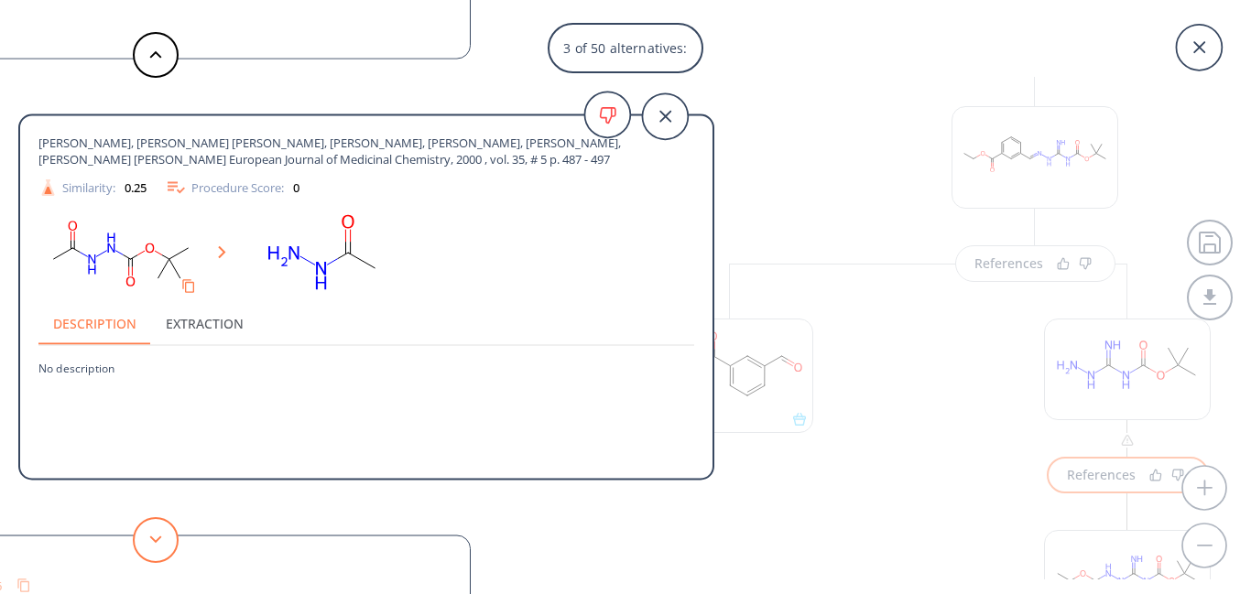
click at [157, 532] on button at bounding box center [156, 540] width 46 height 46
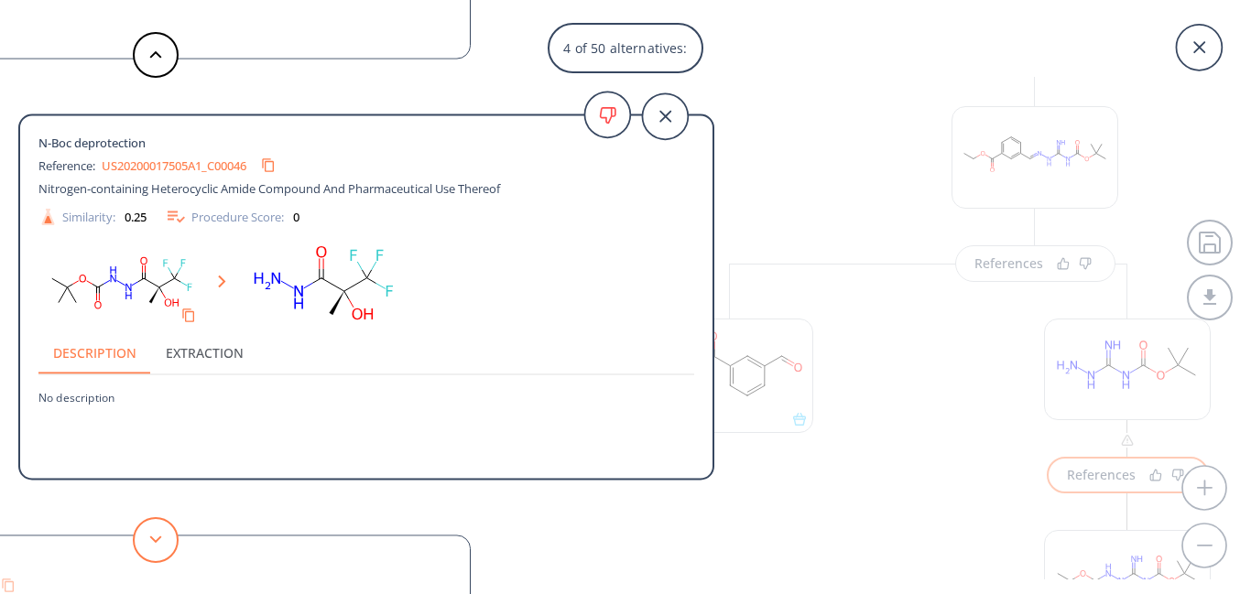
click at [157, 532] on button at bounding box center [156, 540] width 46 height 46
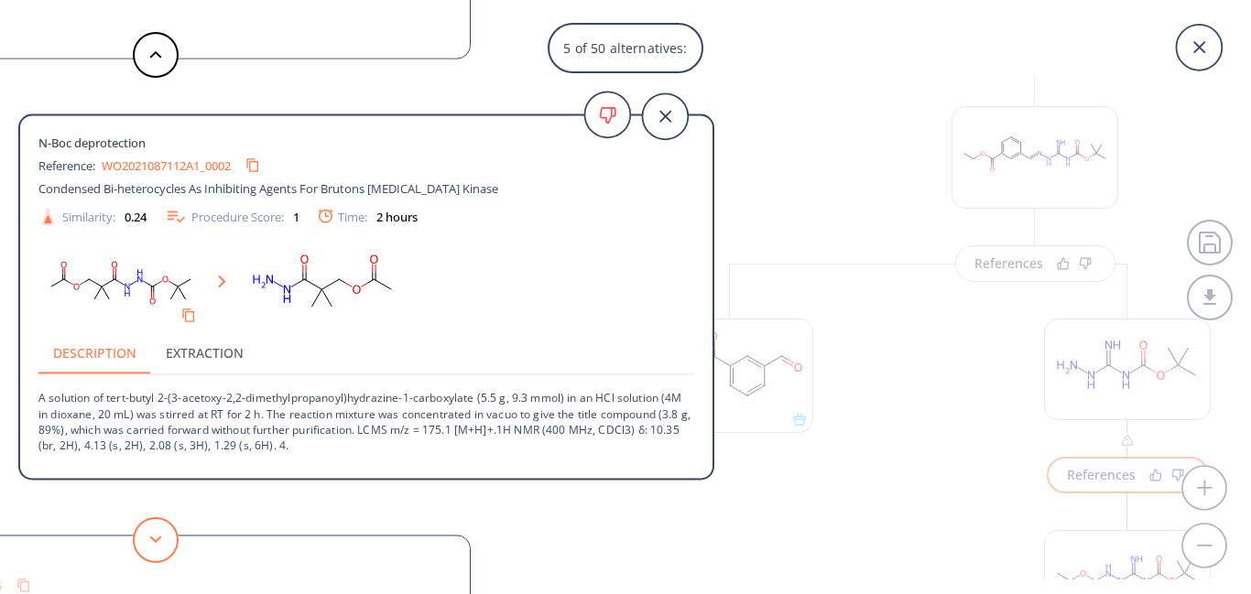
click at [157, 532] on button at bounding box center [156, 540] width 46 height 46
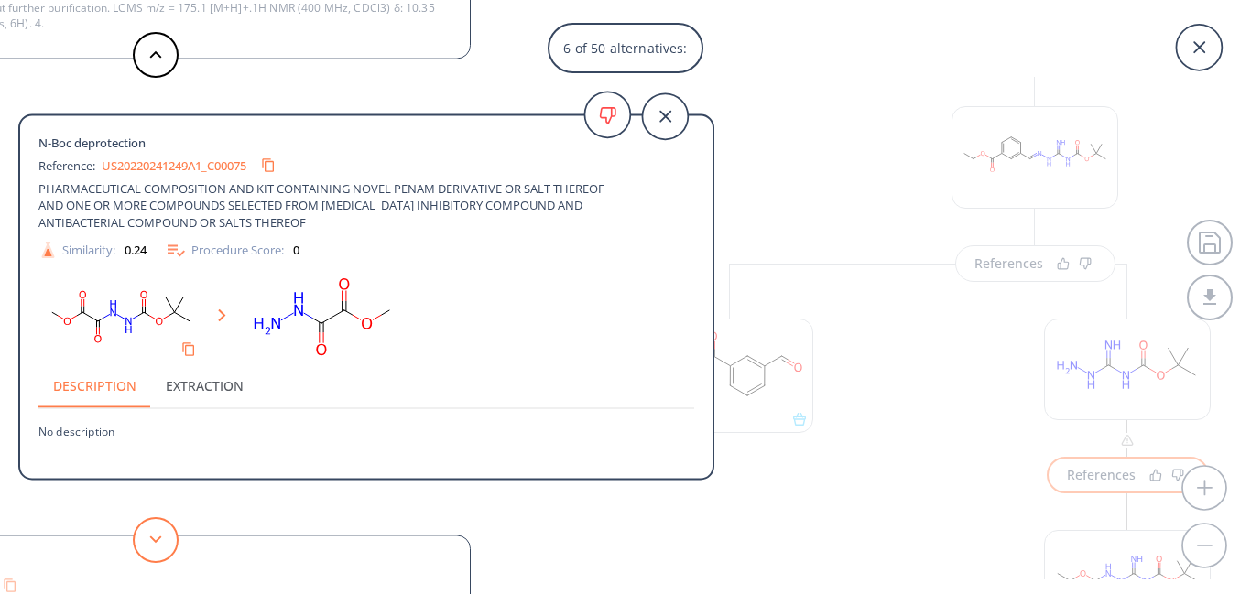
click at [157, 532] on button at bounding box center [156, 540] width 46 height 46
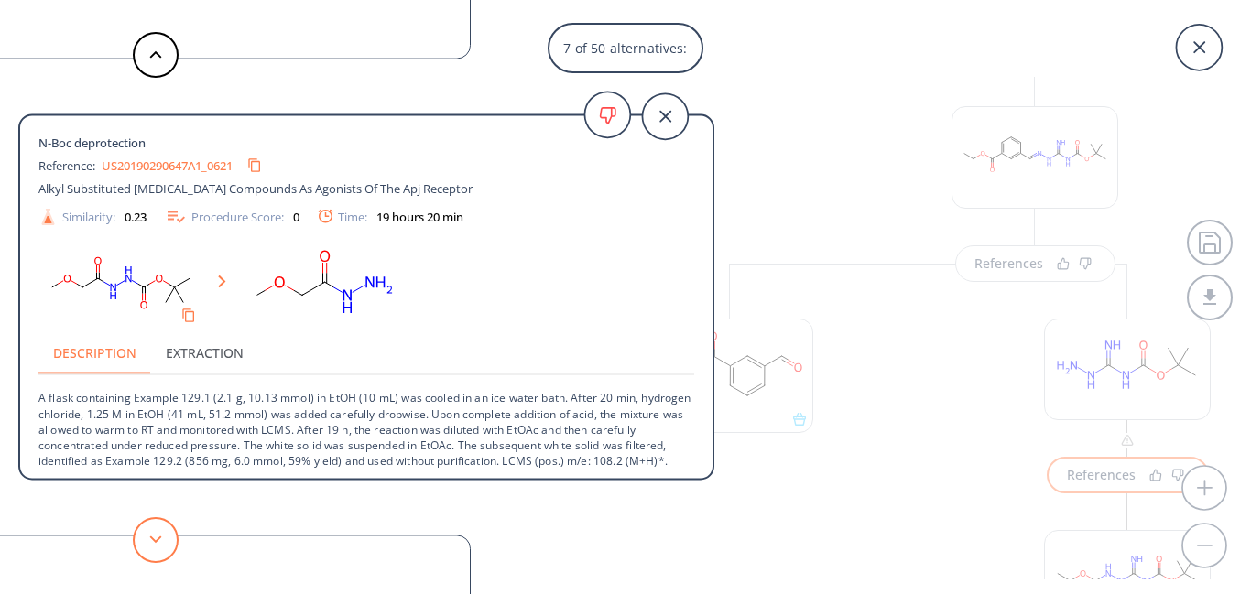
click at [157, 532] on button at bounding box center [156, 540] width 46 height 46
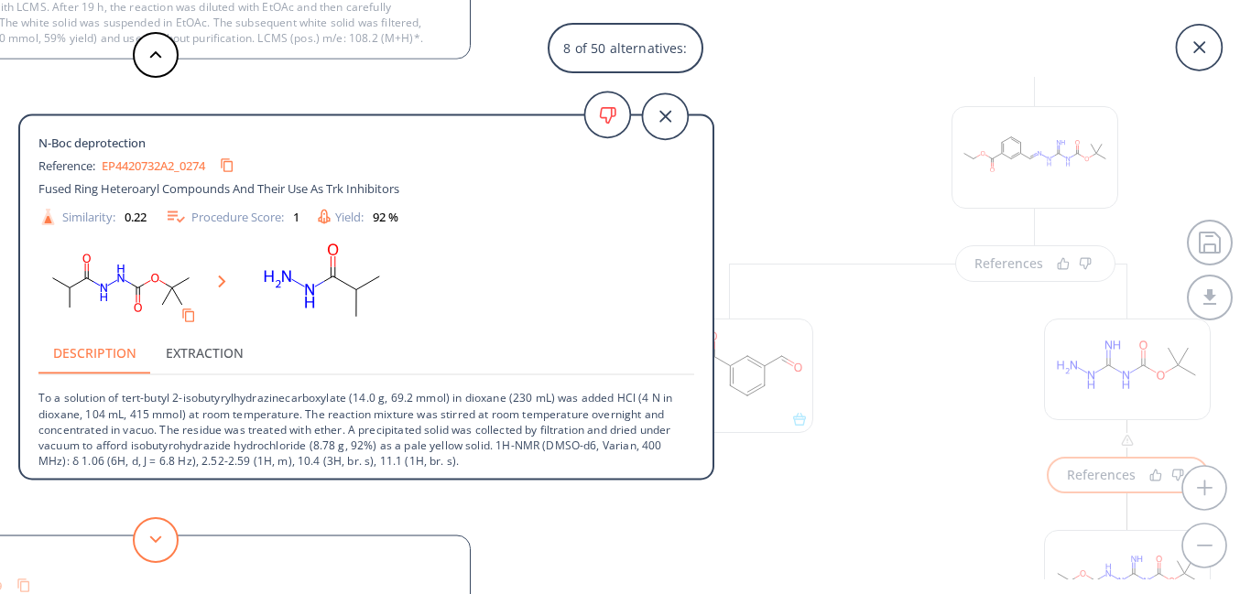
click at [157, 532] on button at bounding box center [156, 540] width 46 height 46
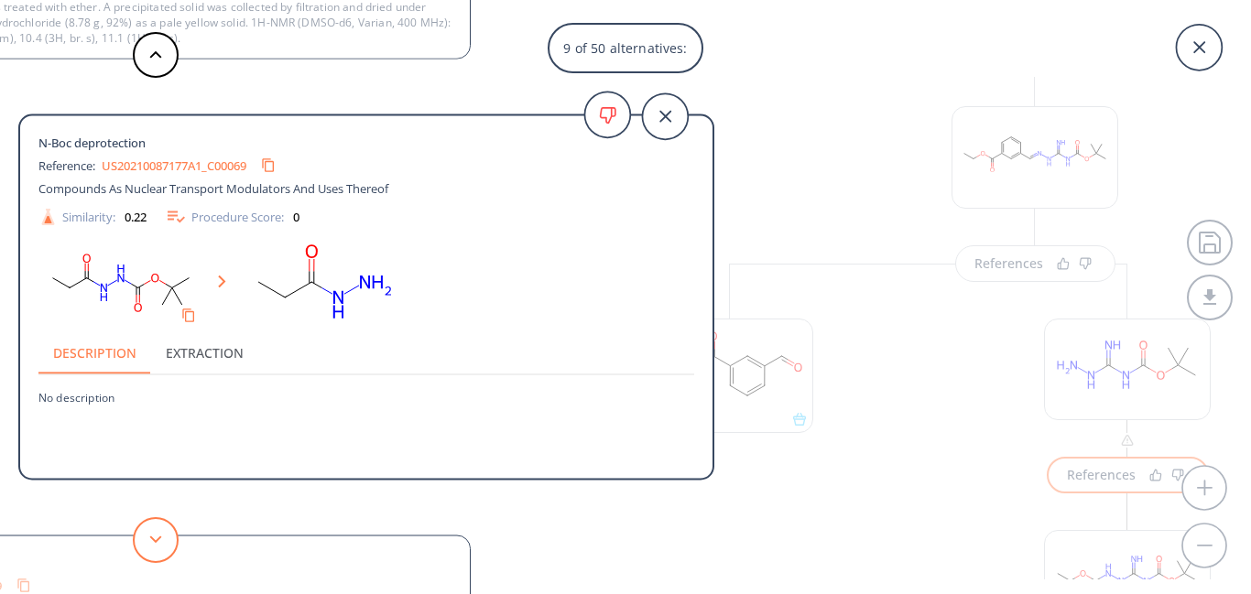
click at [157, 532] on button at bounding box center [156, 540] width 46 height 46
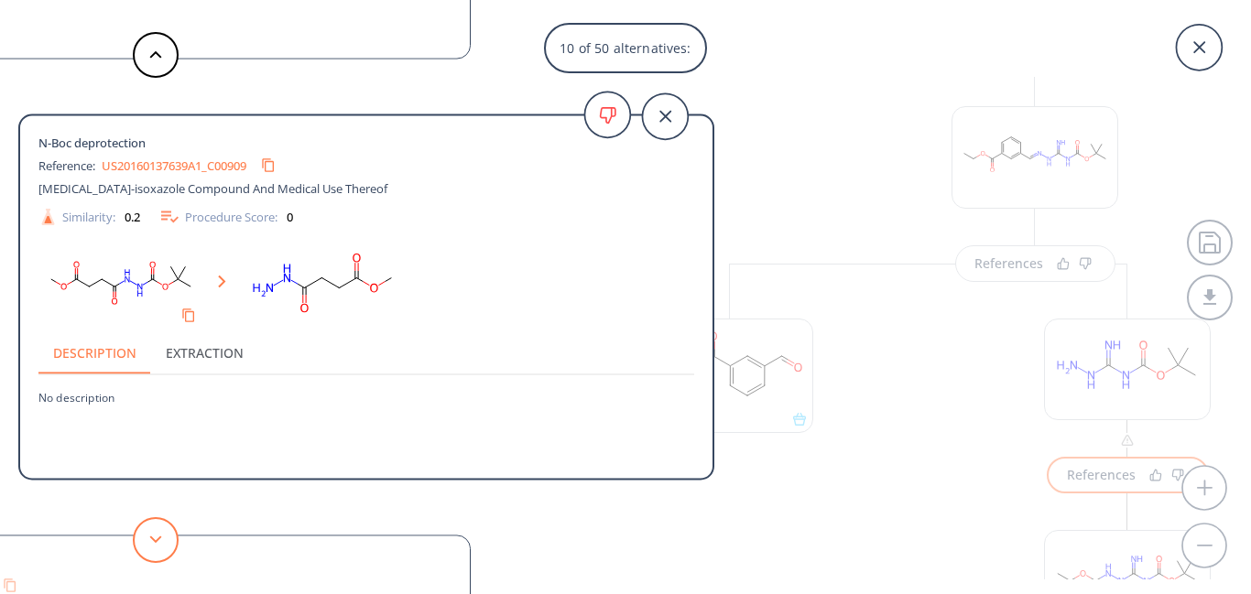
click at [157, 532] on button at bounding box center [156, 540] width 46 height 46
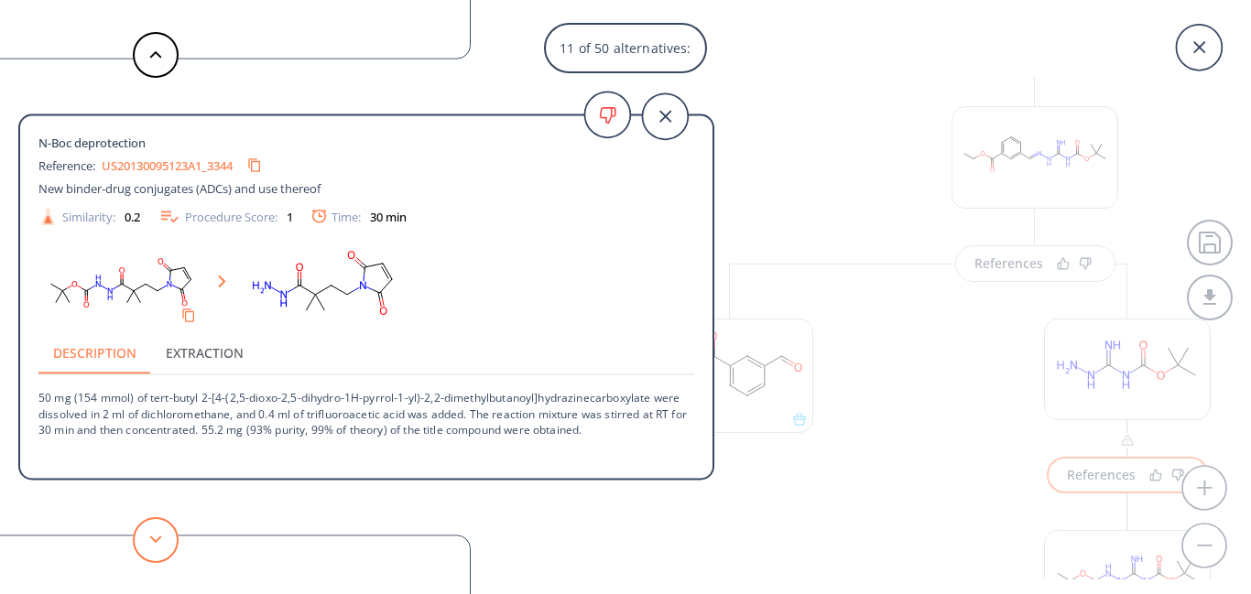
click at [157, 532] on button at bounding box center [156, 540] width 46 height 46
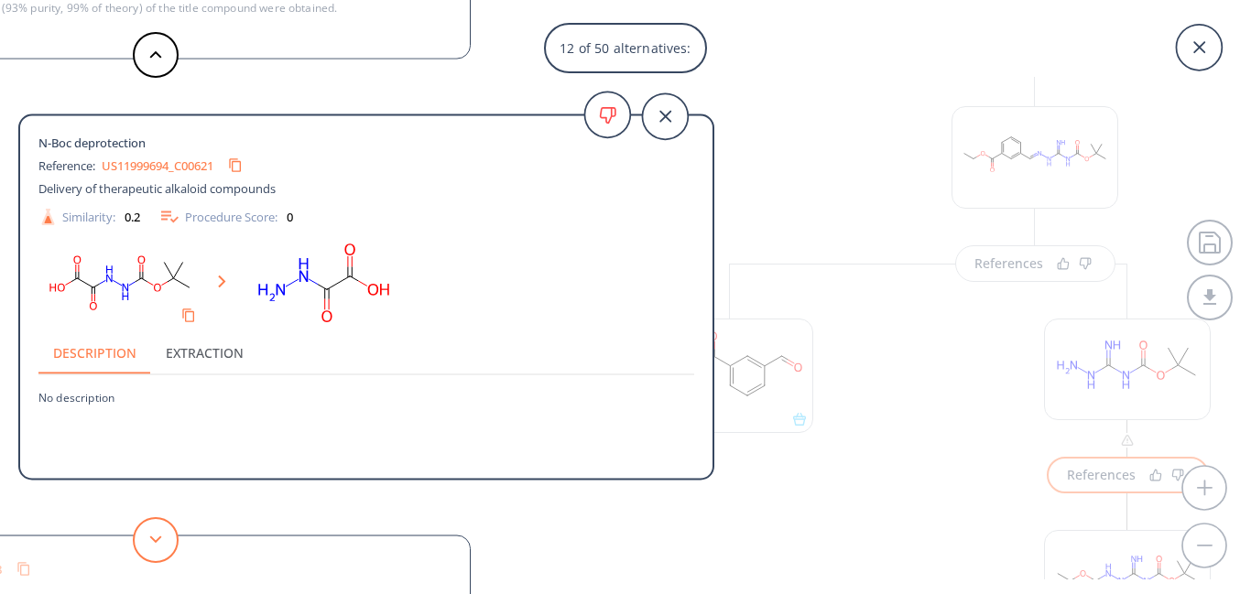
click at [157, 532] on button at bounding box center [156, 540] width 46 height 46
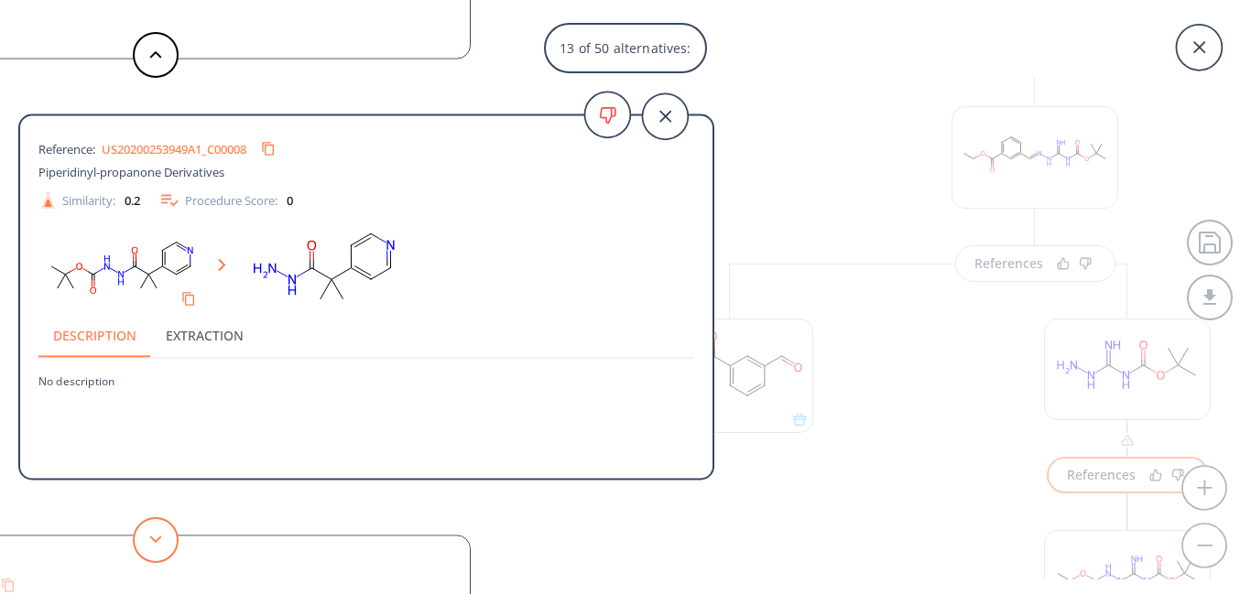
click at [157, 532] on button at bounding box center [156, 540] width 46 height 46
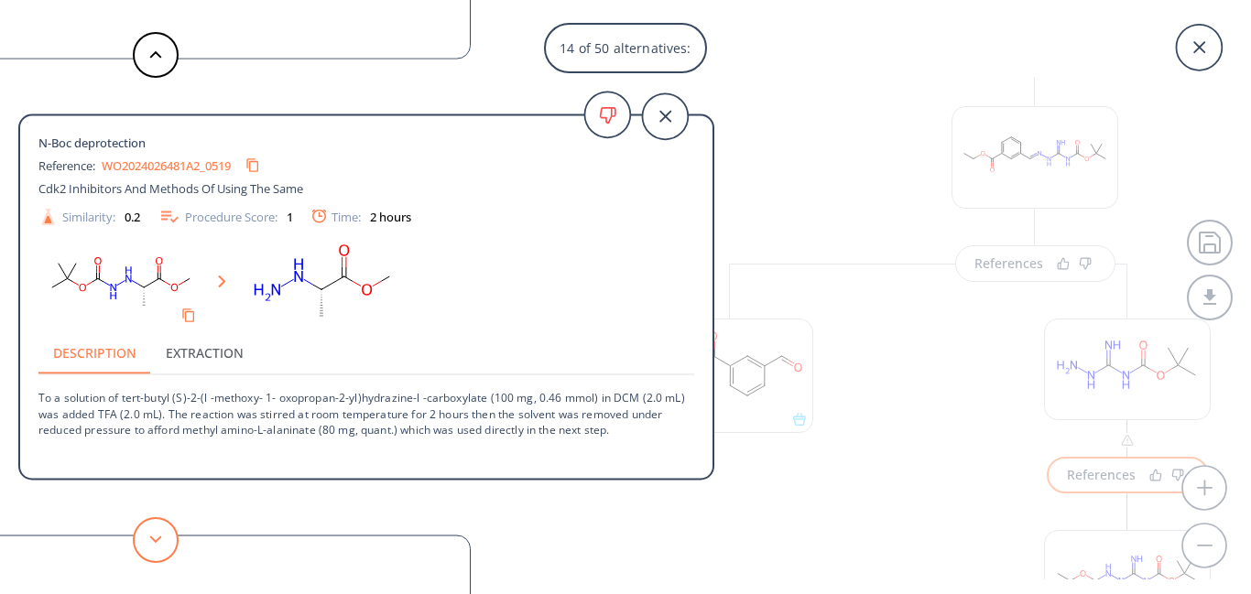
click at [157, 532] on button at bounding box center [156, 540] width 46 height 46
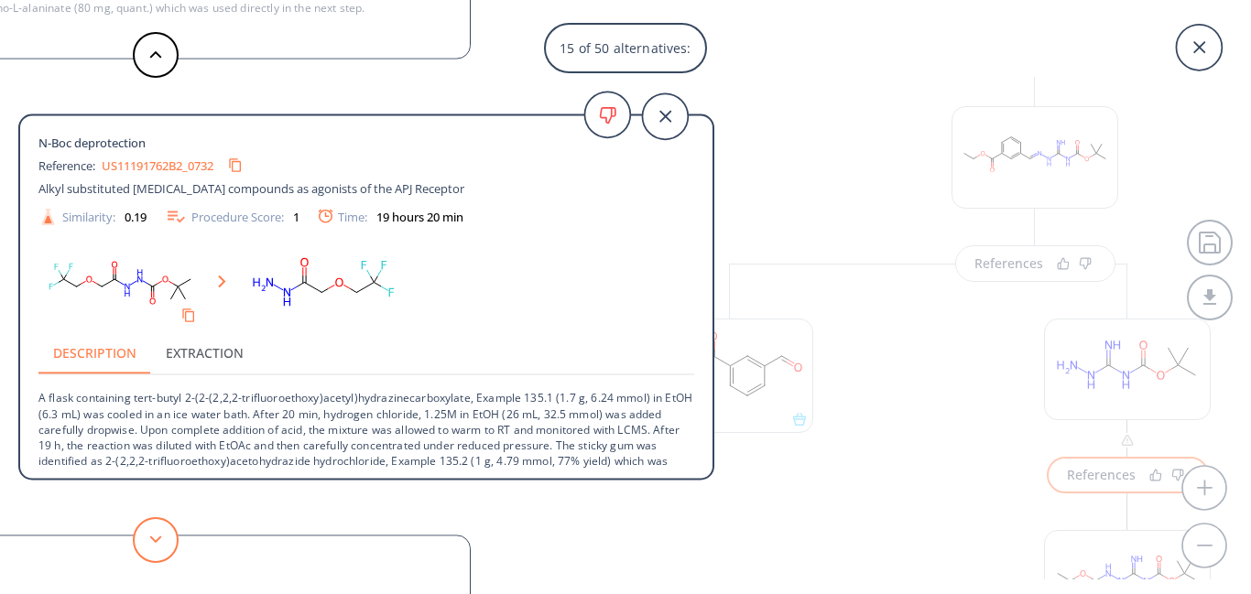
click at [157, 532] on button at bounding box center [156, 540] width 46 height 46
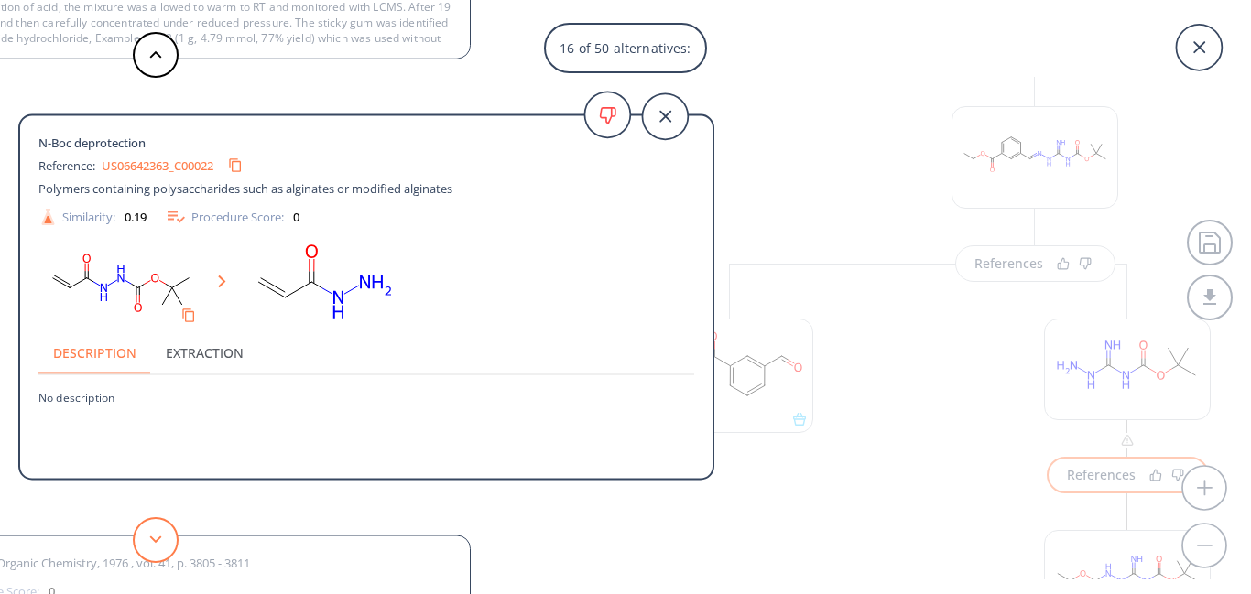
click at [157, 532] on button at bounding box center [156, 540] width 46 height 46
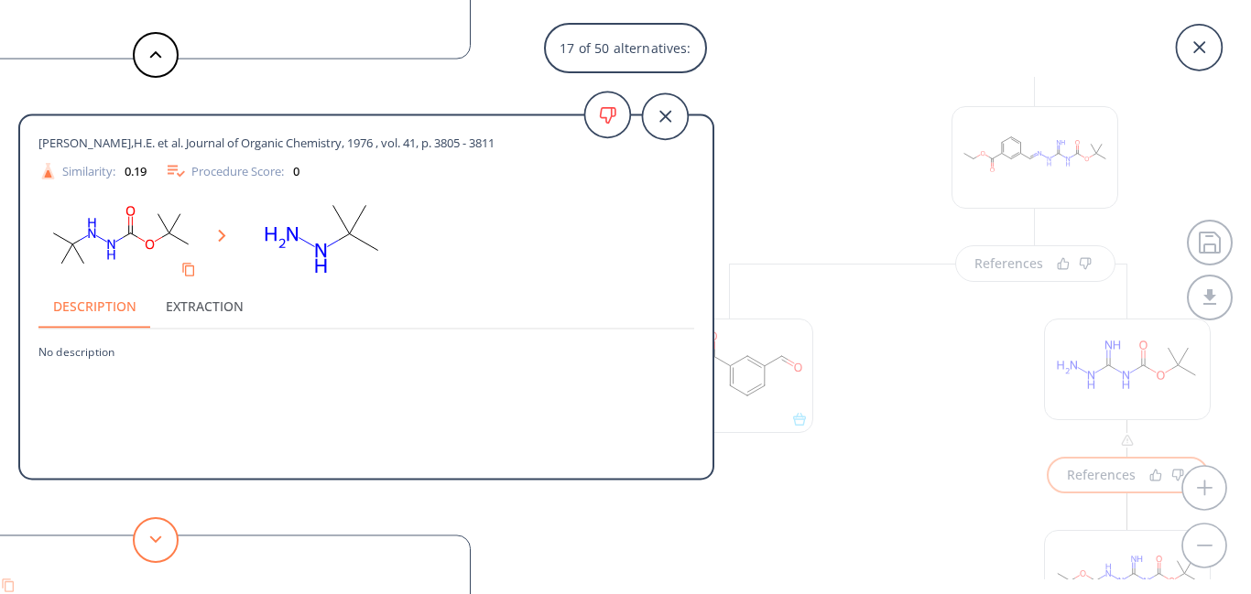
click at [157, 532] on button at bounding box center [156, 540] width 46 height 46
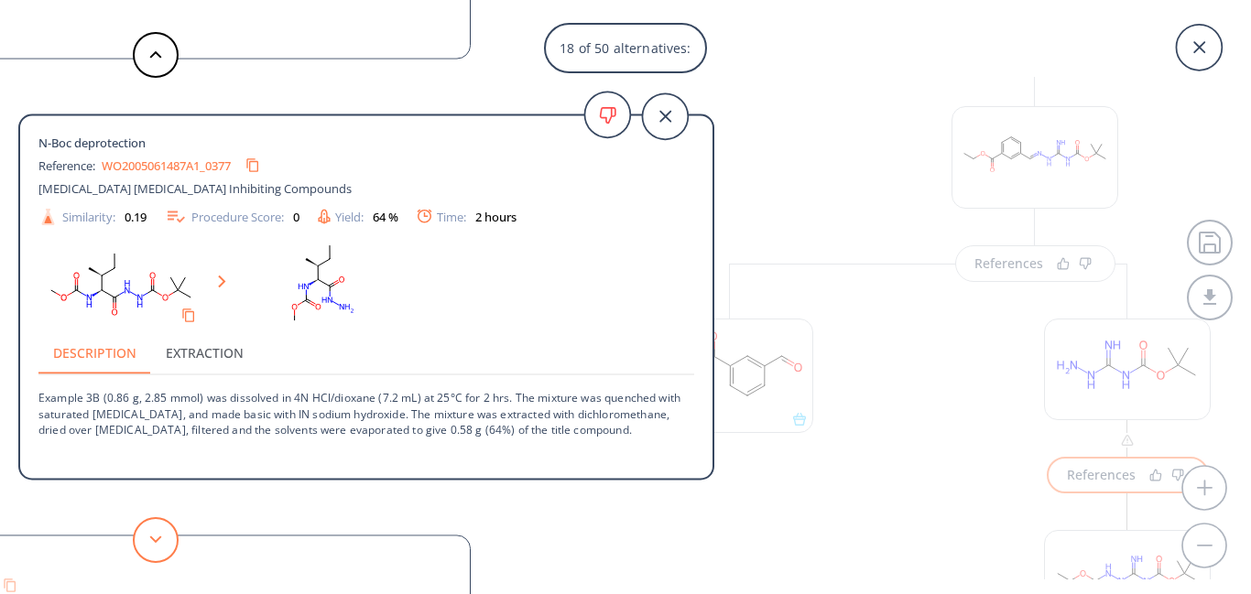
click at [157, 532] on button at bounding box center [156, 540] width 46 height 46
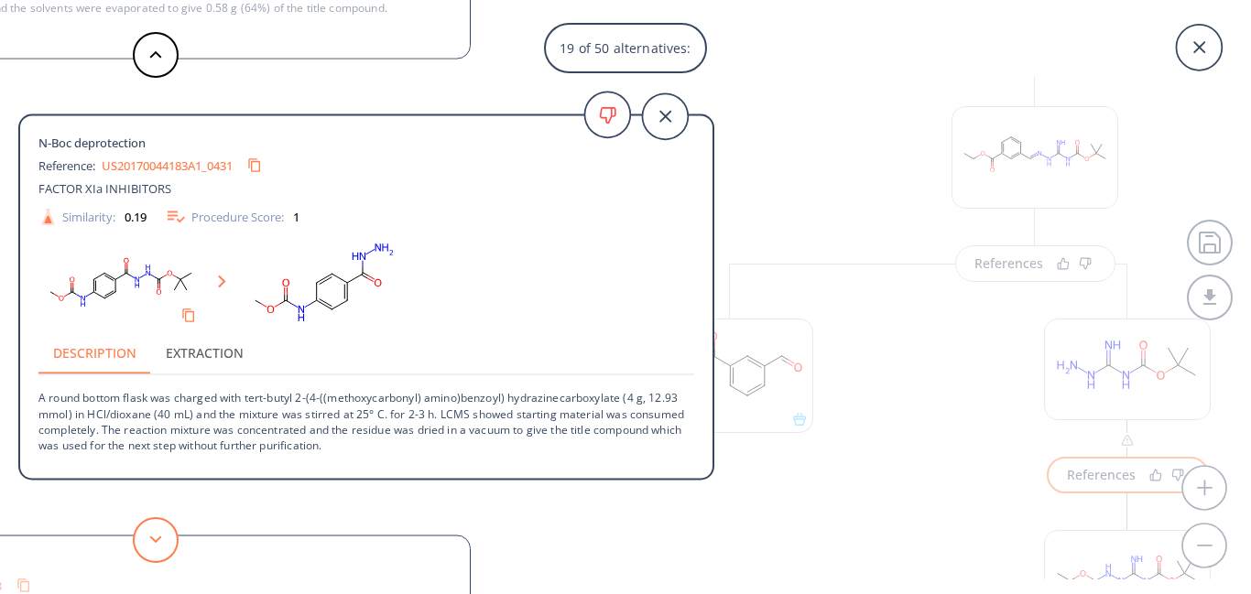
click at [157, 532] on button at bounding box center [156, 540] width 46 height 46
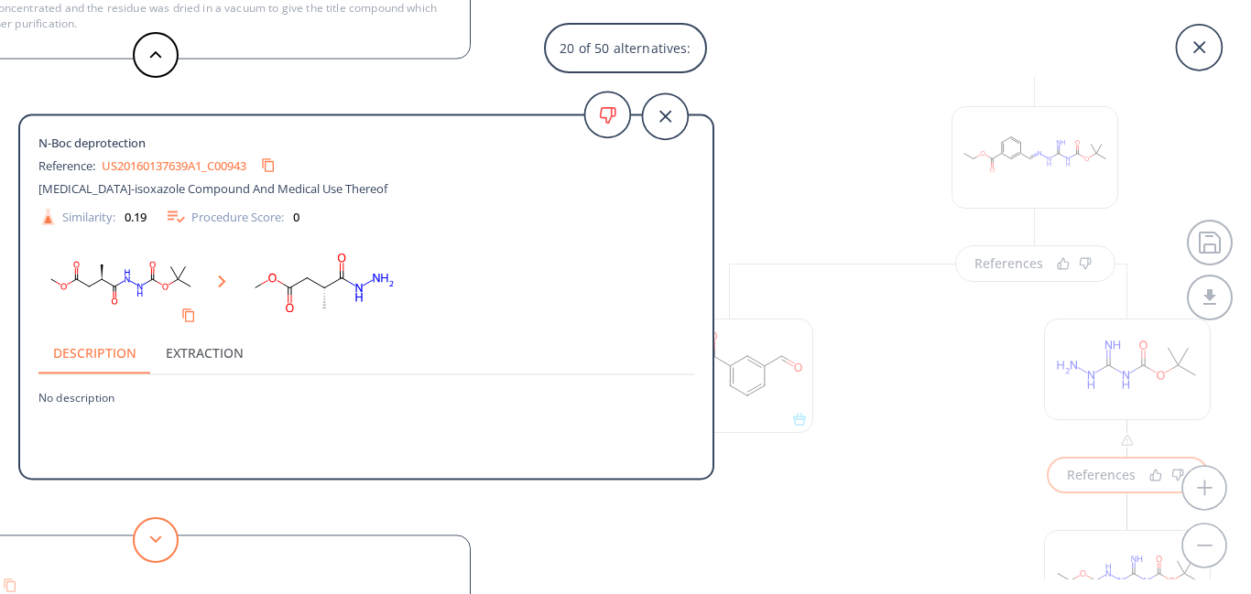
click at [157, 532] on button at bounding box center [156, 540] width 46 height 46
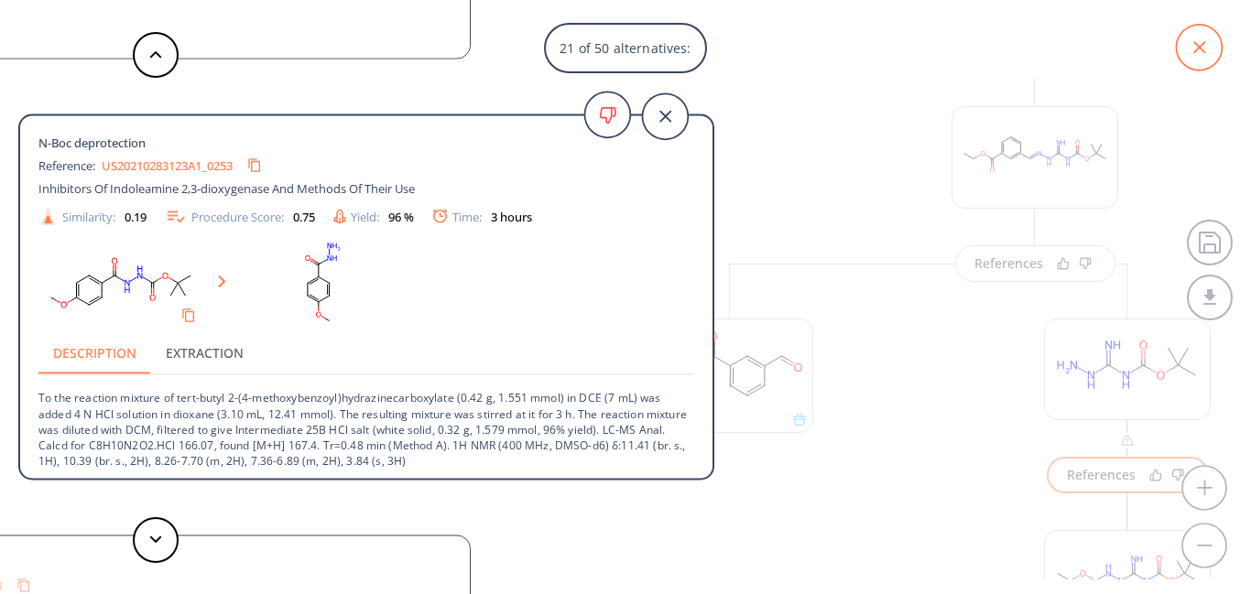
click at [1200, 50] on icon at bounding box center [1199, 48] width 46 height 46
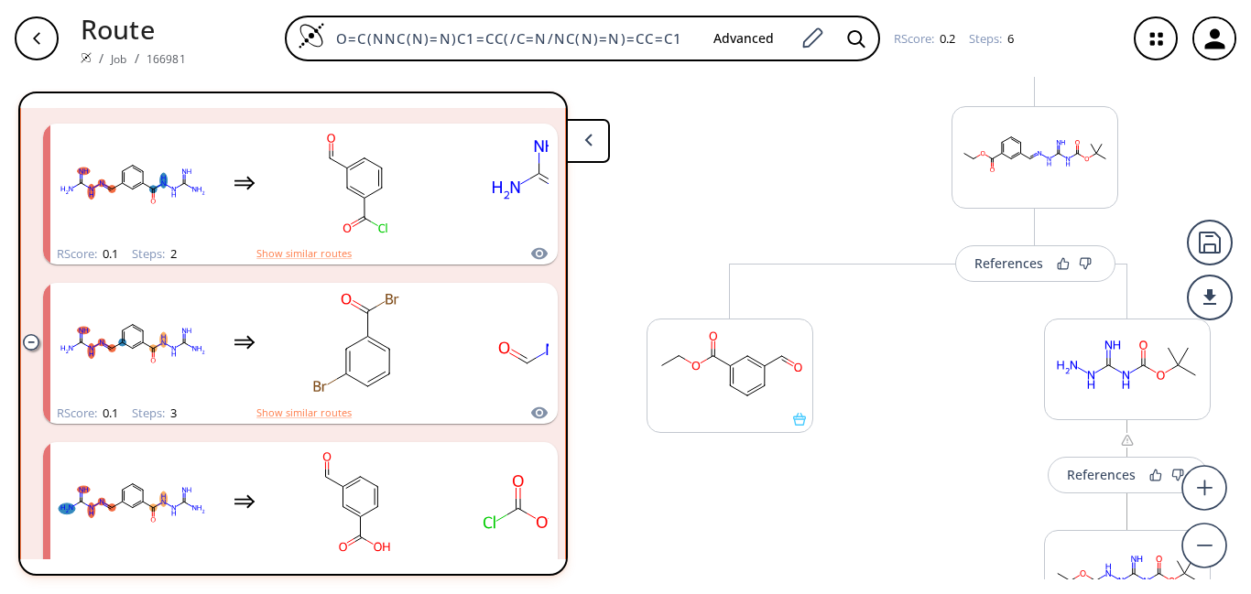
scroll to position [1661, 0]
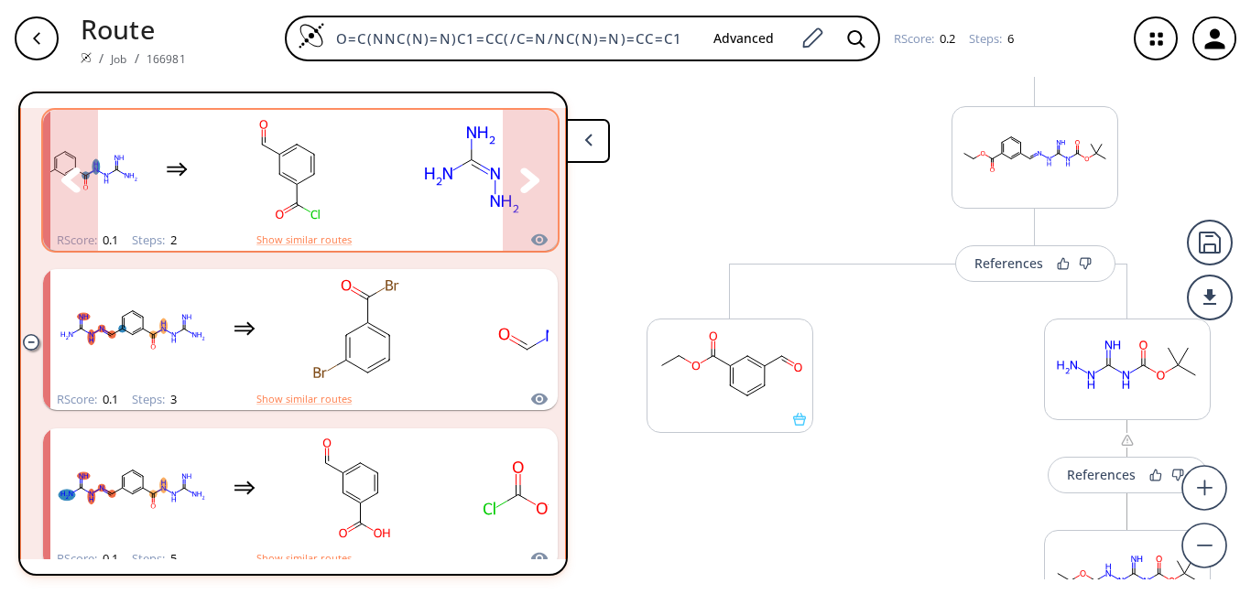
click at [520, 185] on icon "clusters" at bounding box center [529, 180] width 19 height 25
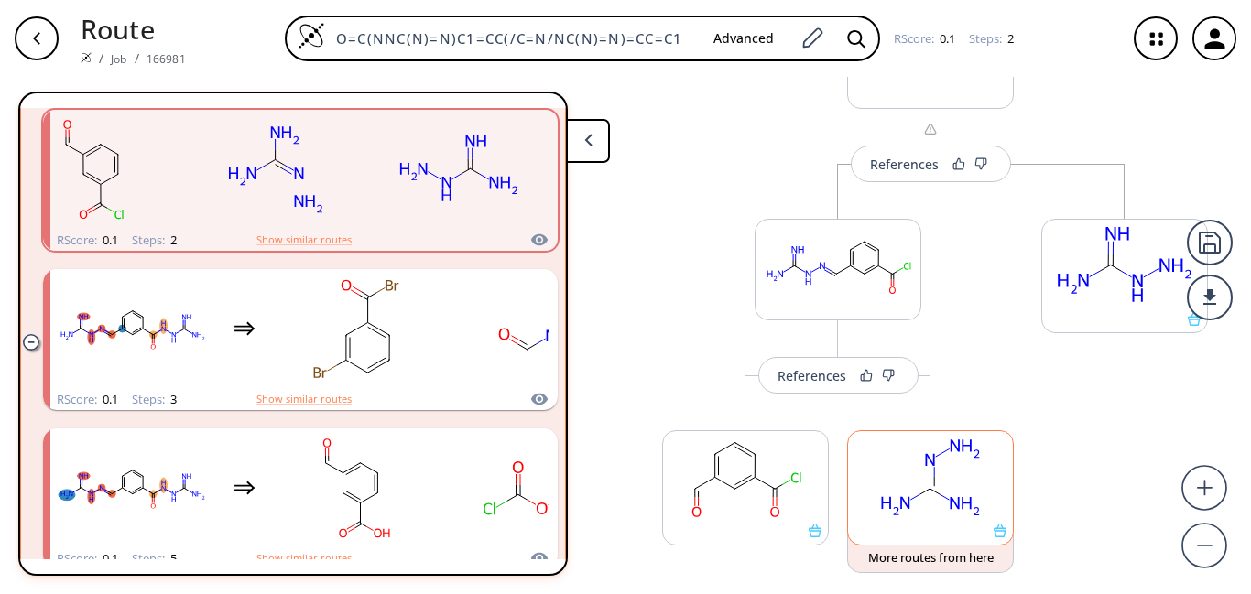
scroll to position [92, 0]
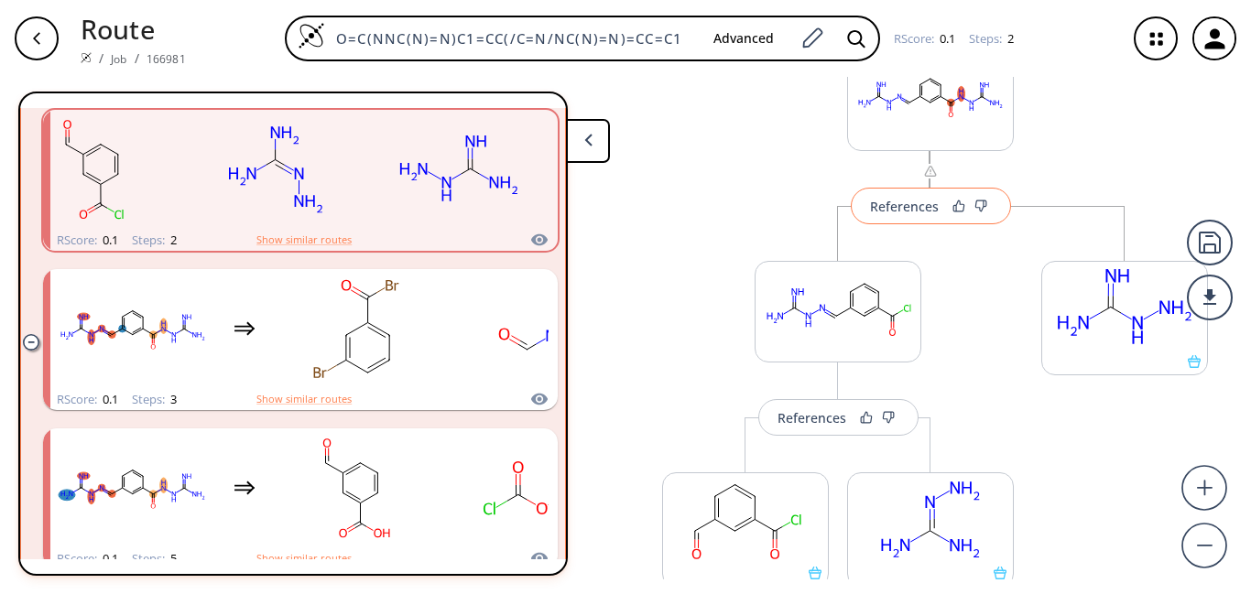
click at [906, 212] on div "References" at bounding box center [904, 207] width 69 height 12
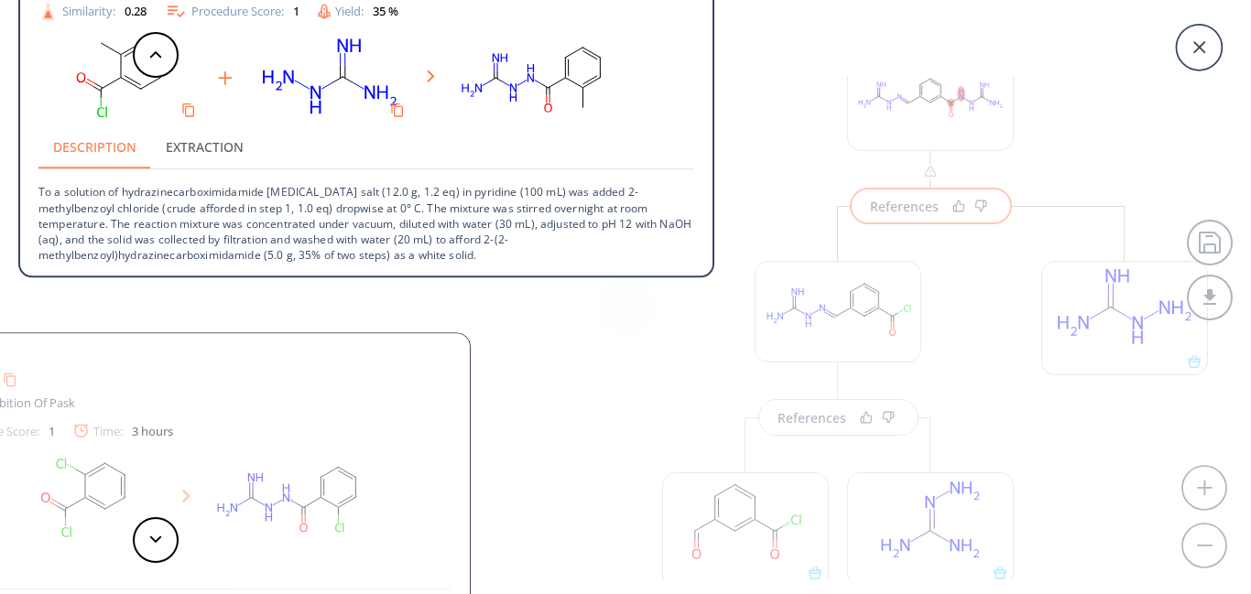
scroll to position [0, 0]
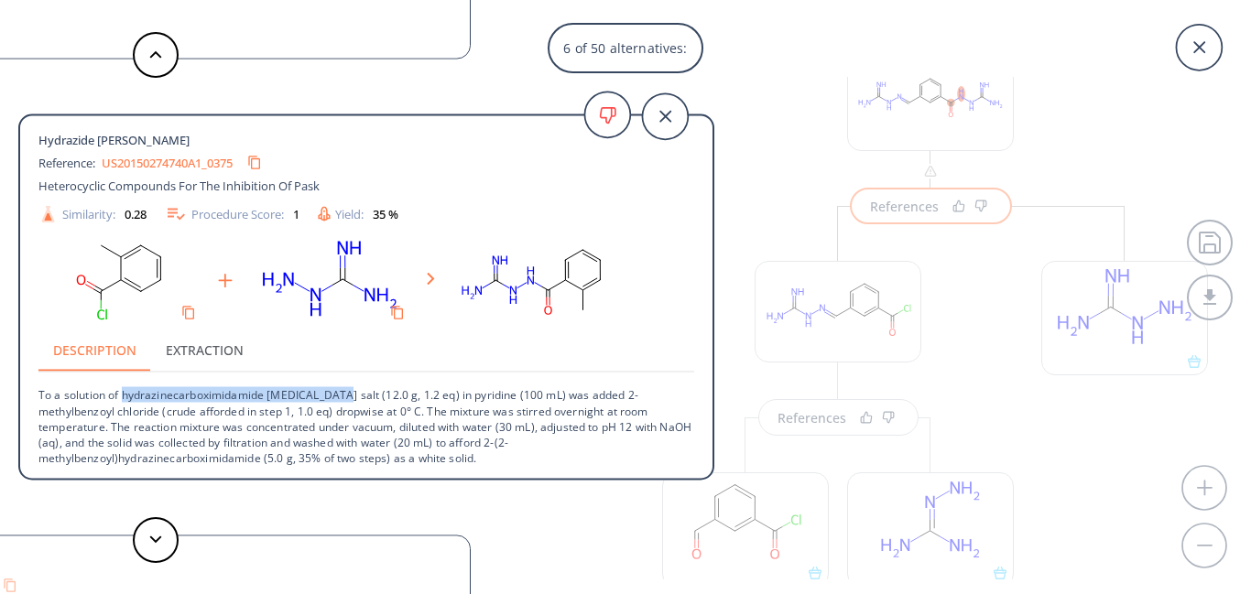
drag, startPoint x: 124, startPoint y: 396, endPoint x: 337, endPoint y: 393, distance: 213.4
click at [337, 393] on p "To a solution of hydrazinecarboximidamide [MEDICAL_DATA] salt (12.0 g, 1.2 eq) …" at bounding box center [366, 419] width 656 height 93
copy p "hydrazinecarboximidamide [MEDICAL_DATA]"
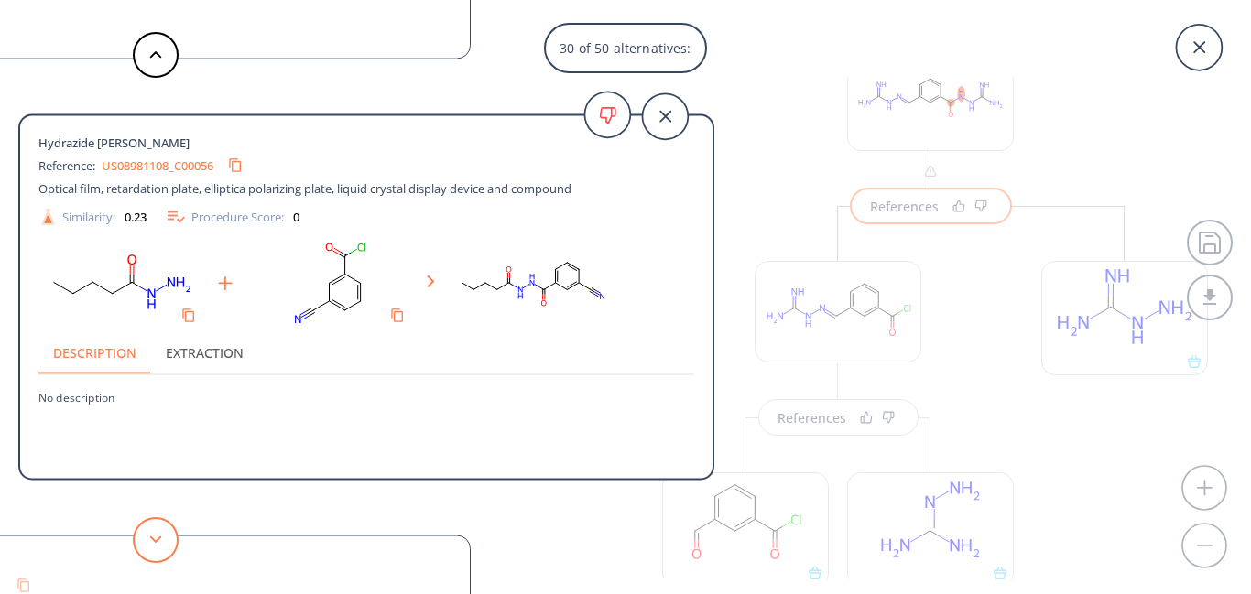
click at [155, 542] on polygon at bounding box center [156, 539] width 12 height 7
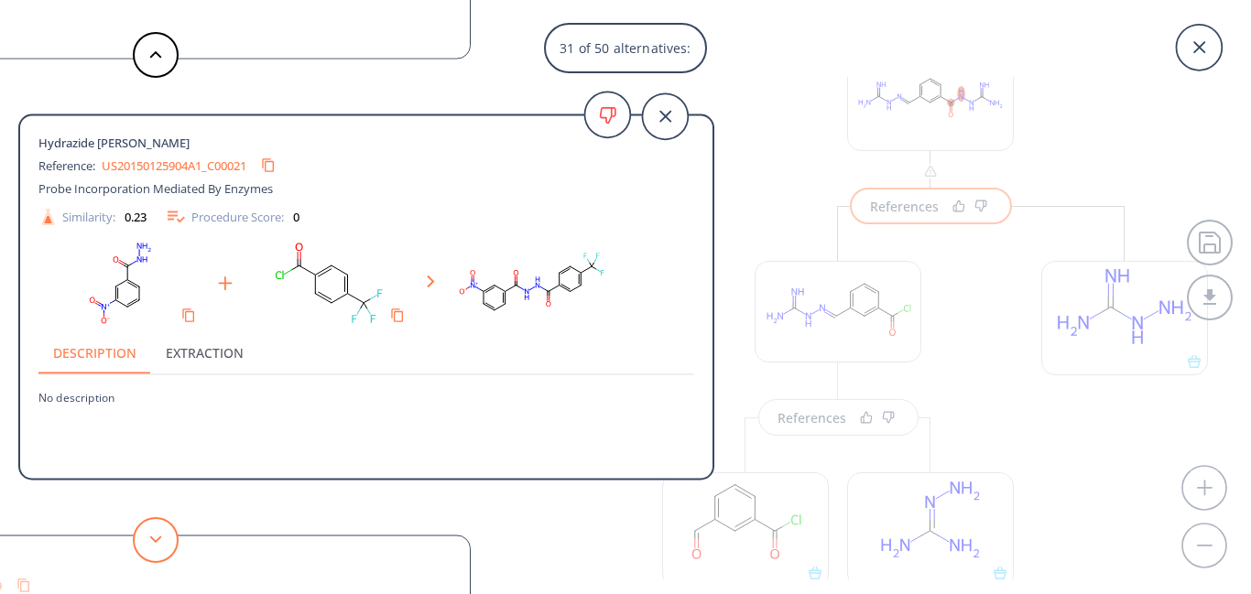
click at [165, 542] on button at bounding box center [156, 540] width 46 height 46
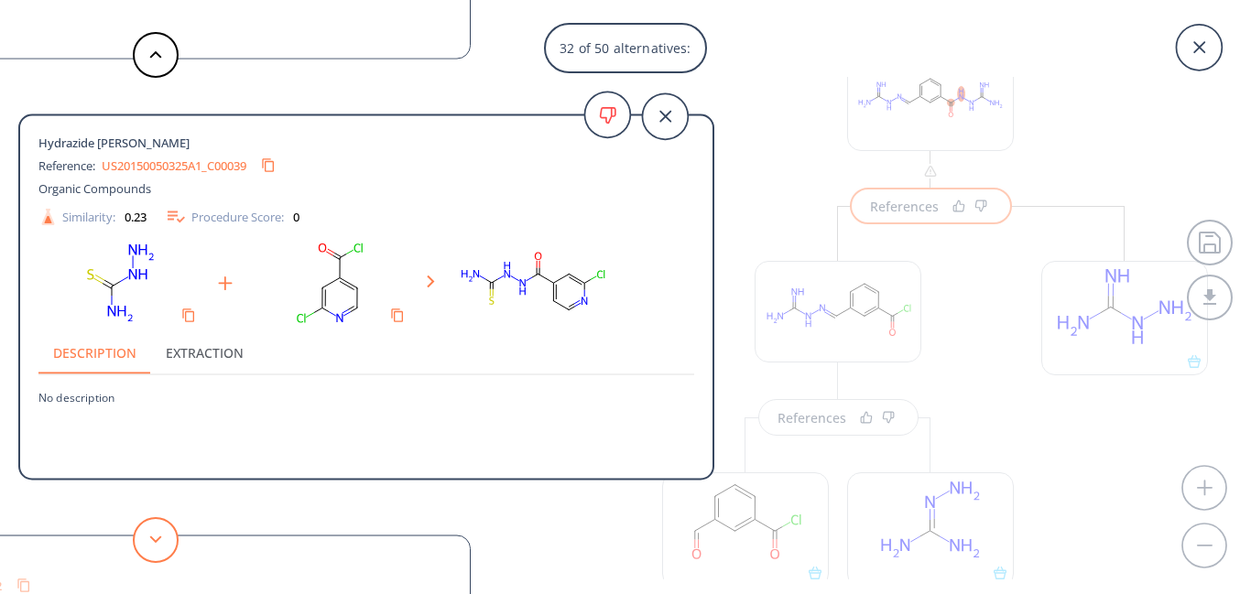
click at [165, 542] on button at bounding box center [156, 540] width 46 height 46
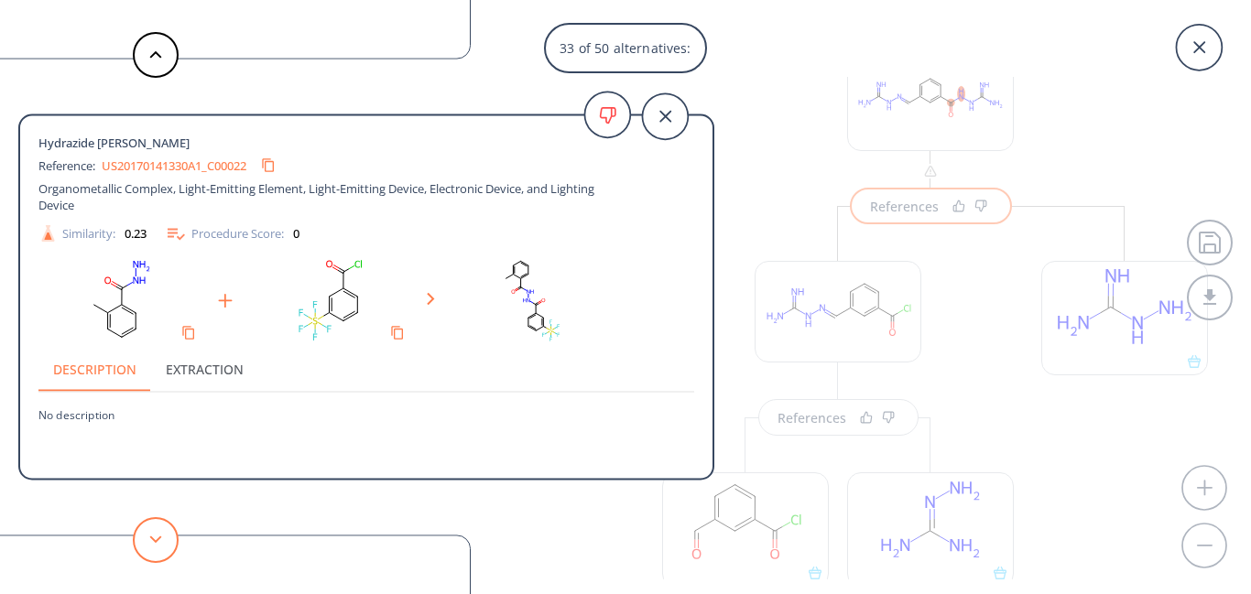
click at [165, 542] on button at bounding box center [156, 540] width 46 height 46
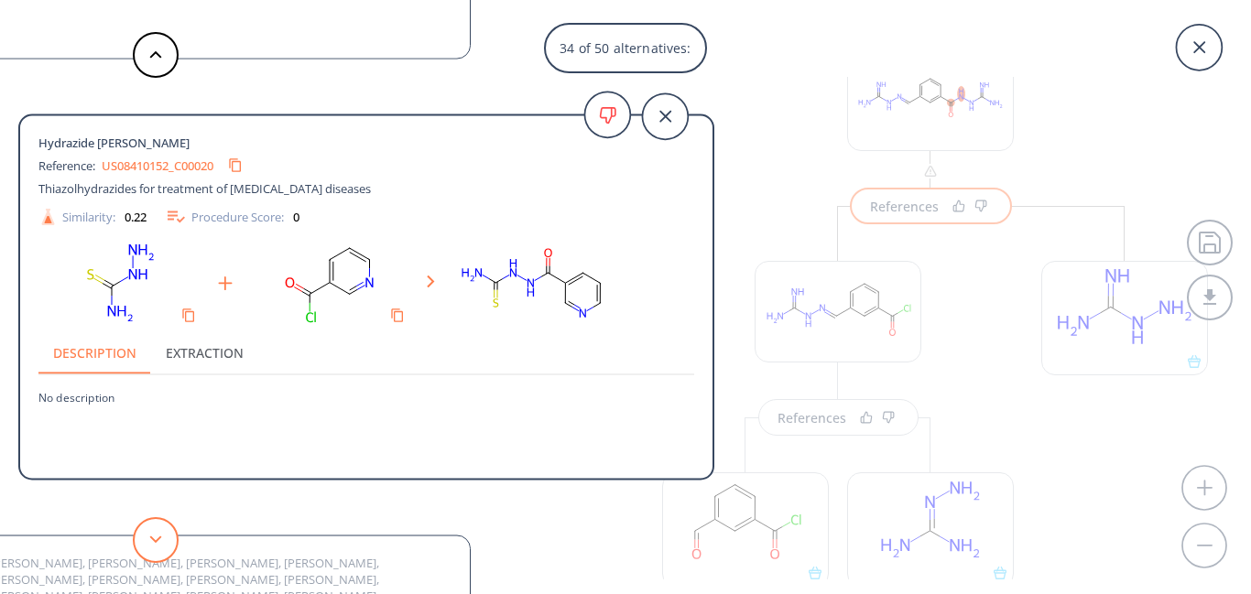
click at [165, 542] on button at bounding box center [156, 540] width 46 height 46
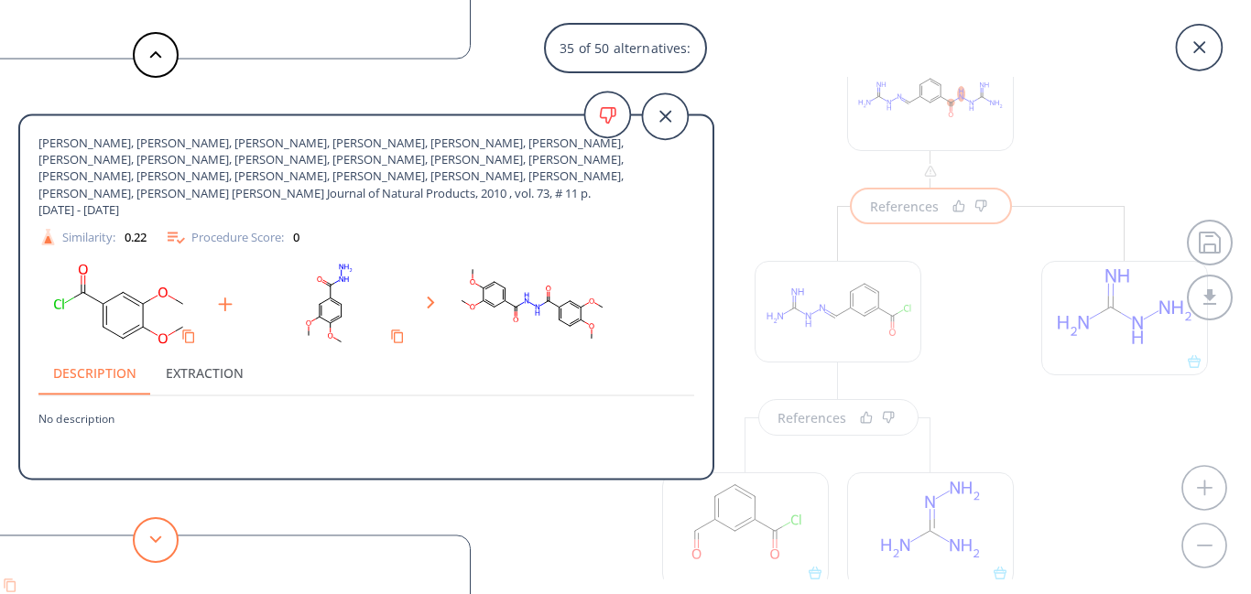
click at [165, 542] on button at bounding box center [156, 540] width 46 height 46
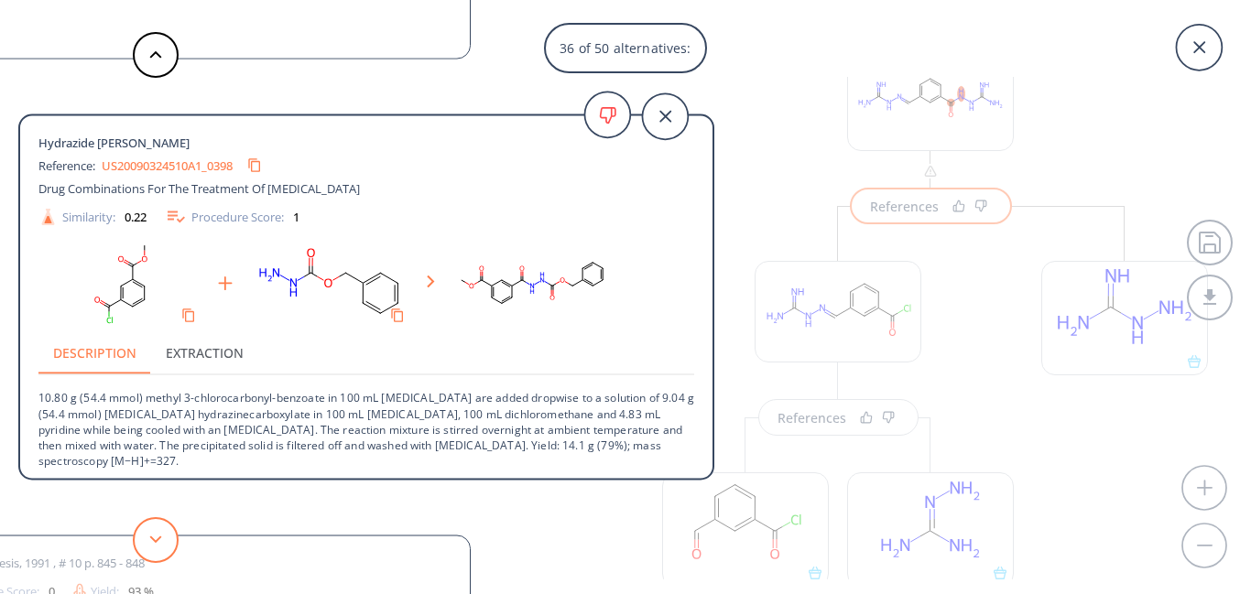
click at [165, 542] on button at bounding box center [156, 540] width 46 height 46
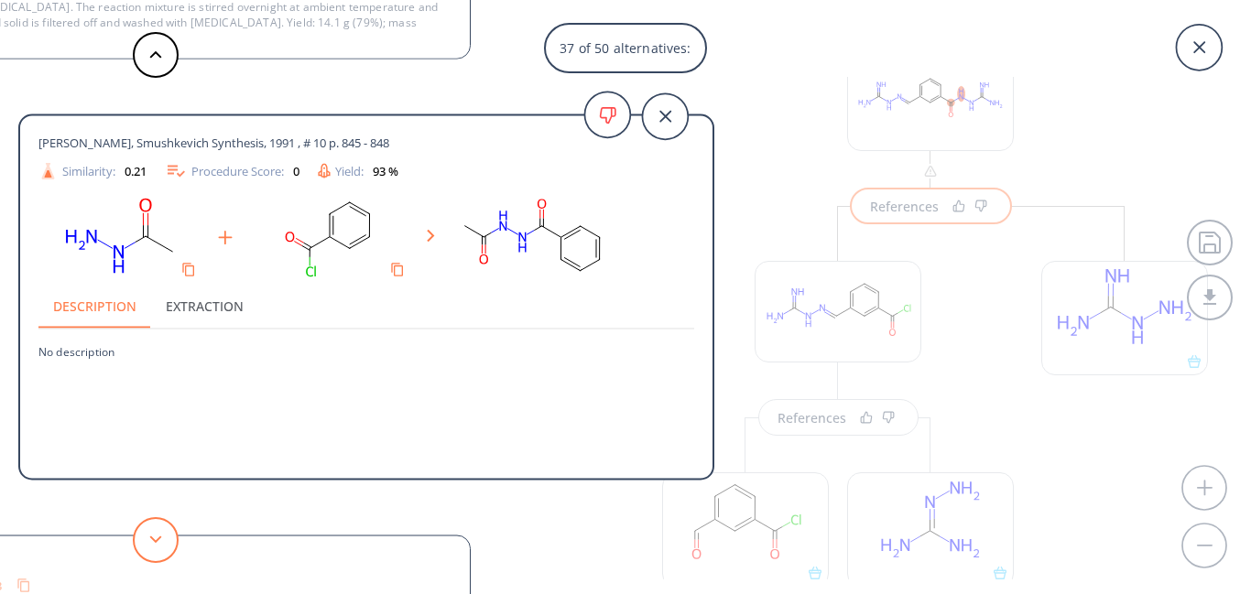
click at [165, 542] on button at bounding box center [156, 540] width 46 height 46
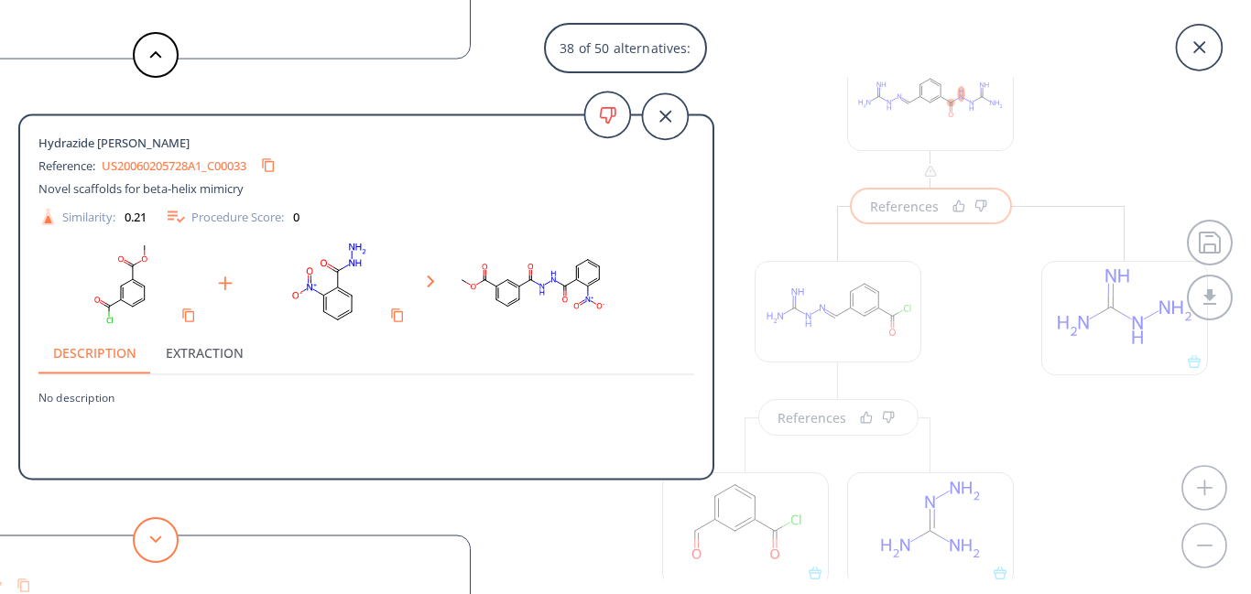
click at [165, 542] on button at bounding box center [156, 540] width 46 height 46
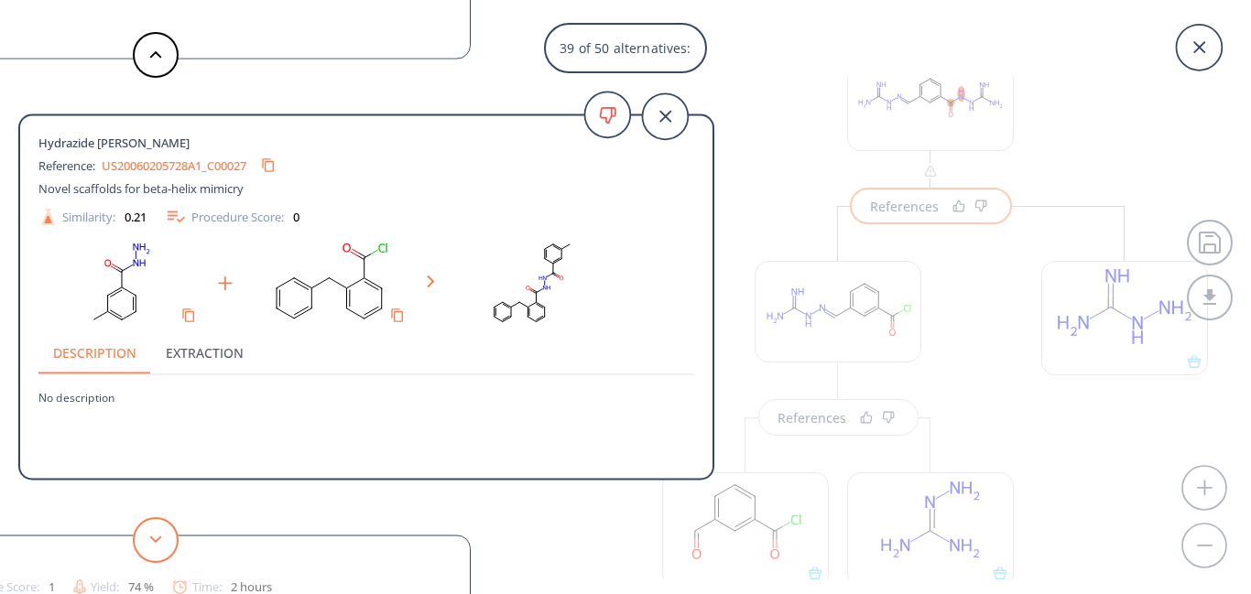
click at [165, 542] on button at bounding box center [156, 540] width 46 height 46
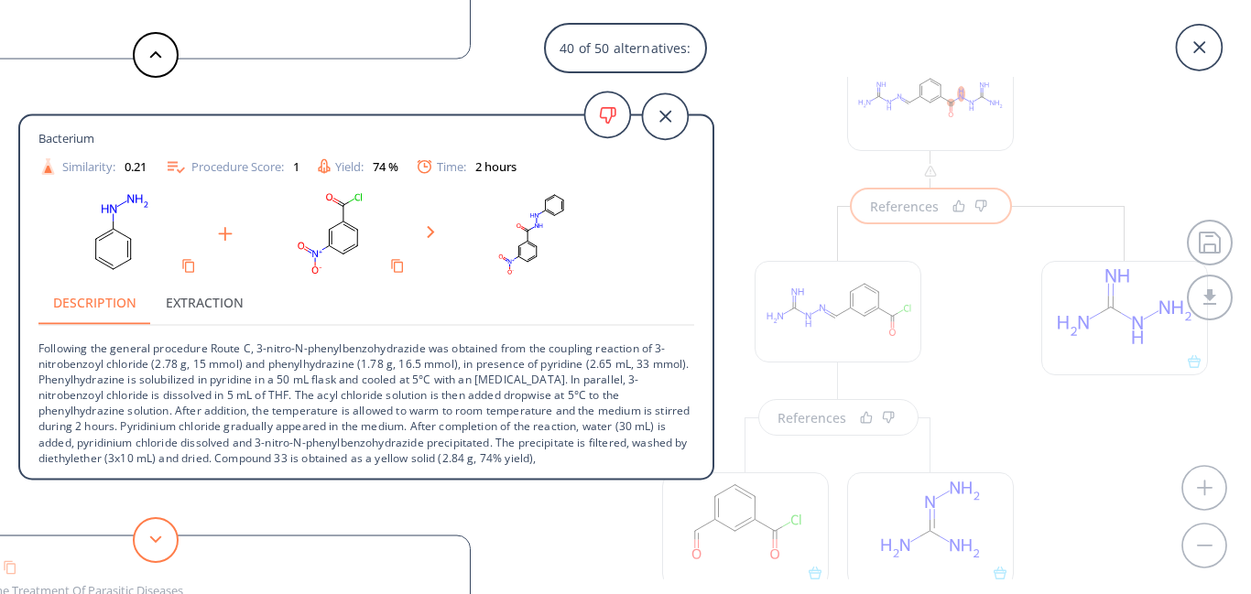
click at [165, 542] on button at bounding box center [156, 540] width 46 height 46
